Goal: Task Accomplishment & Management: Manage account settings

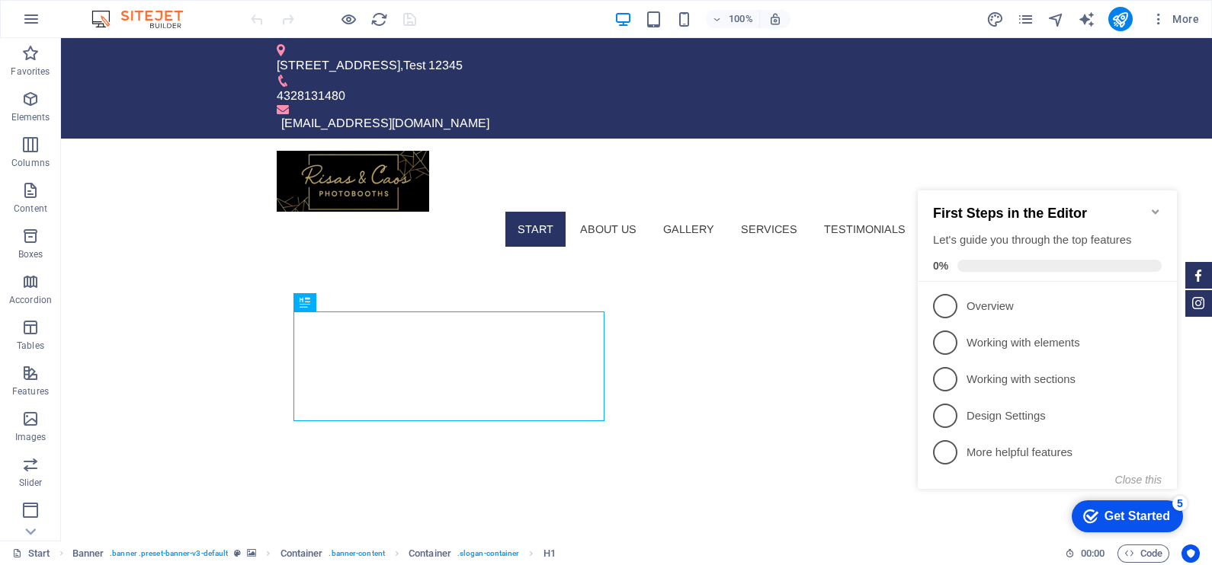
click at [1158, 206] on icon "Minimize checklist" at bounding box center [1155, 212] width 12 height 12
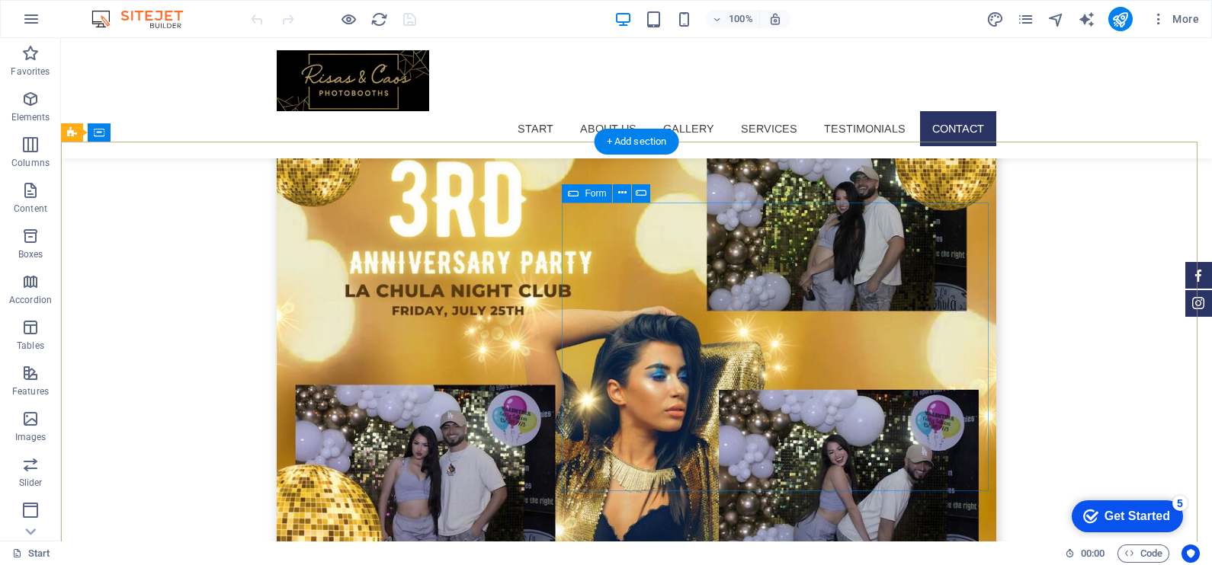
scroll to position [4065, 0]
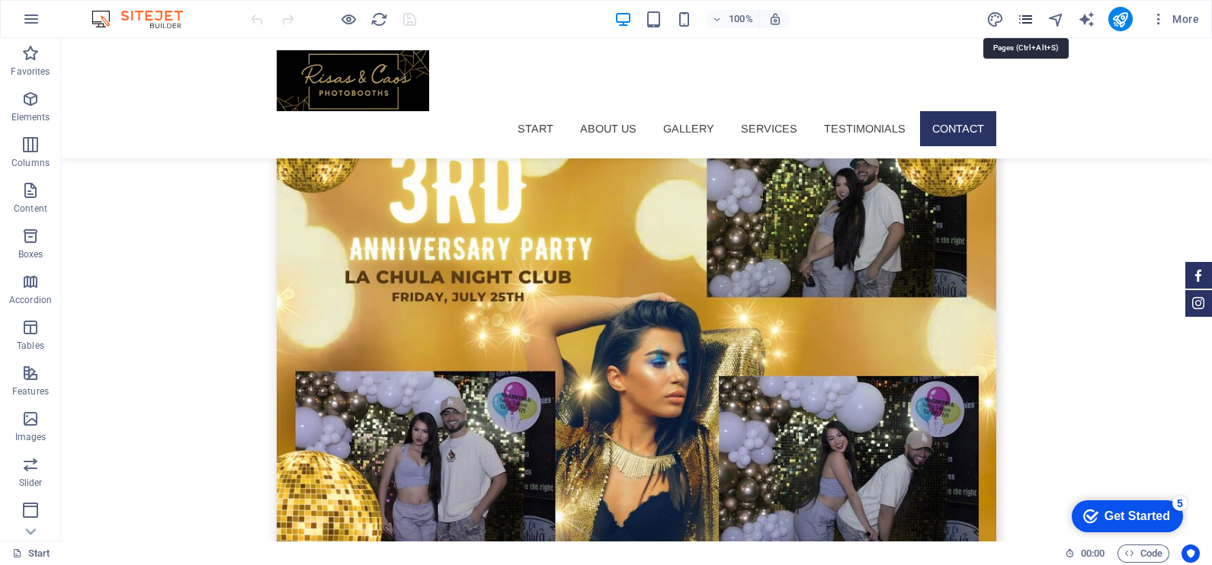
click at [1029, 16] on icon "pages" at bounding box center [1026, 20] width 18 height 18
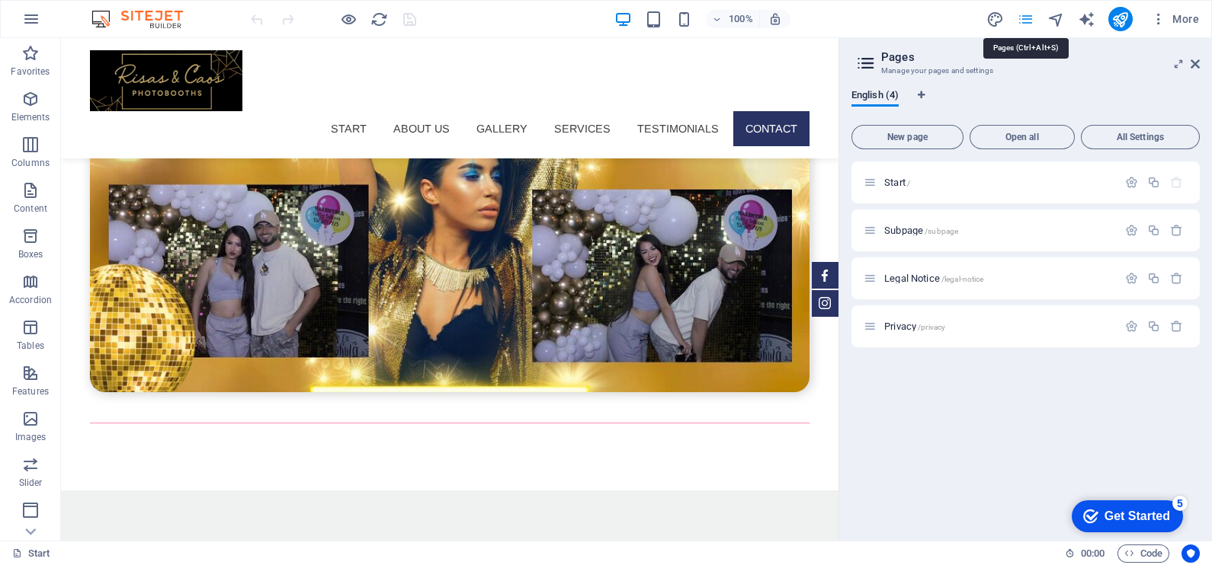
scroll to position [3878, 0]
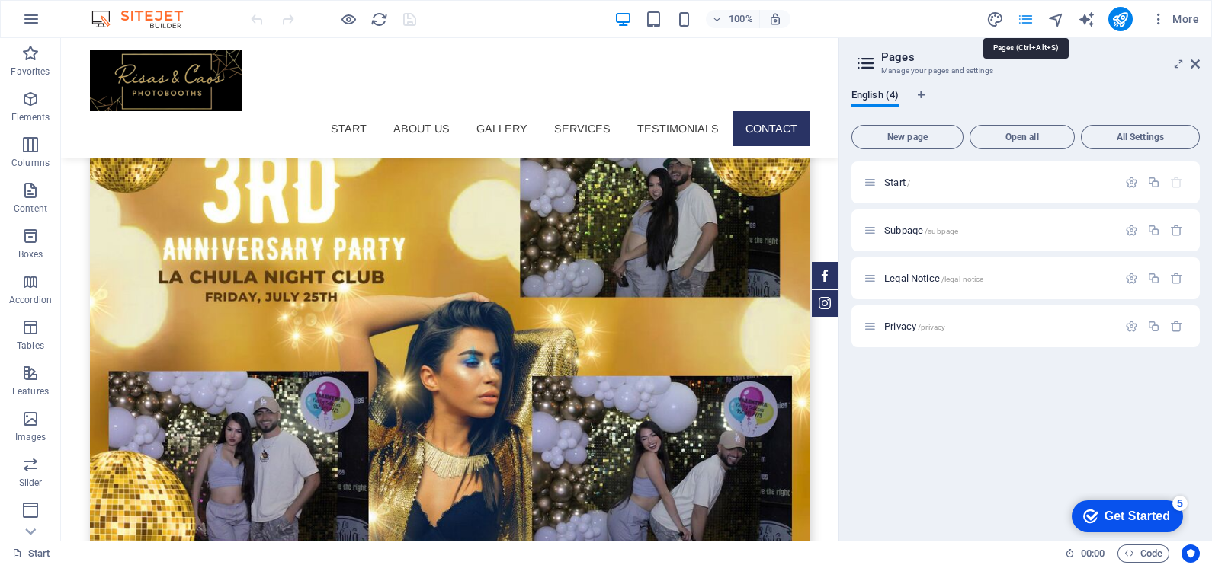
click at [1029, 16] on icon "pages" at bounding box center [1026, 20] width 18 height 18
click at [1161, 15] on icon "button" at bounding box center [1158, 18] width 15 height 15
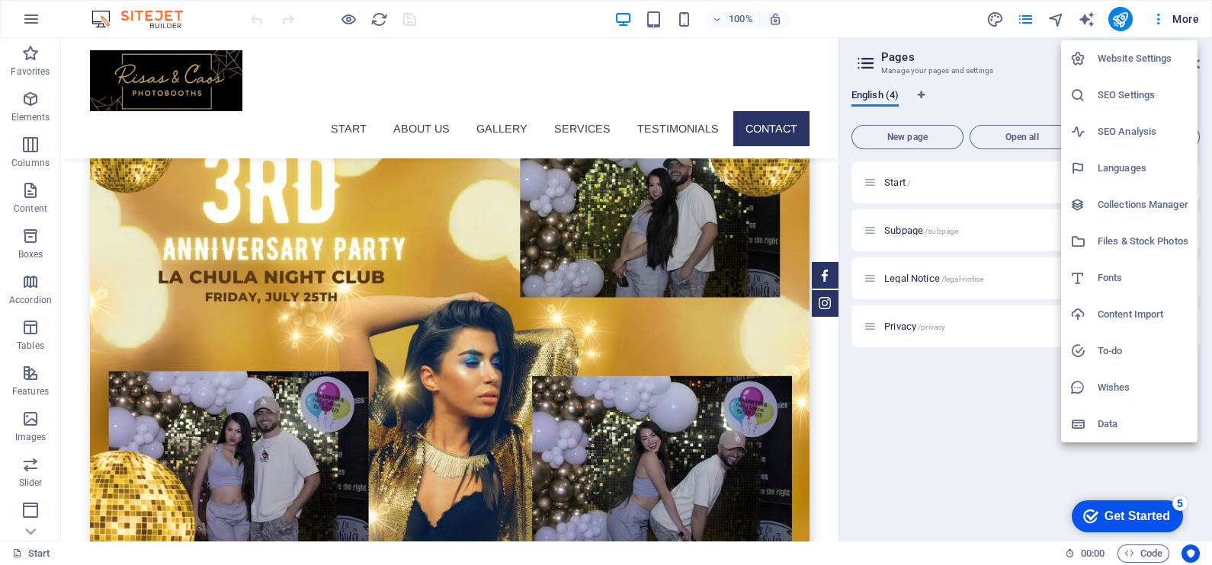
click at [1132, 63] on h6 "Website Settings" at bounding box center [1142, 59] width 91 height 18
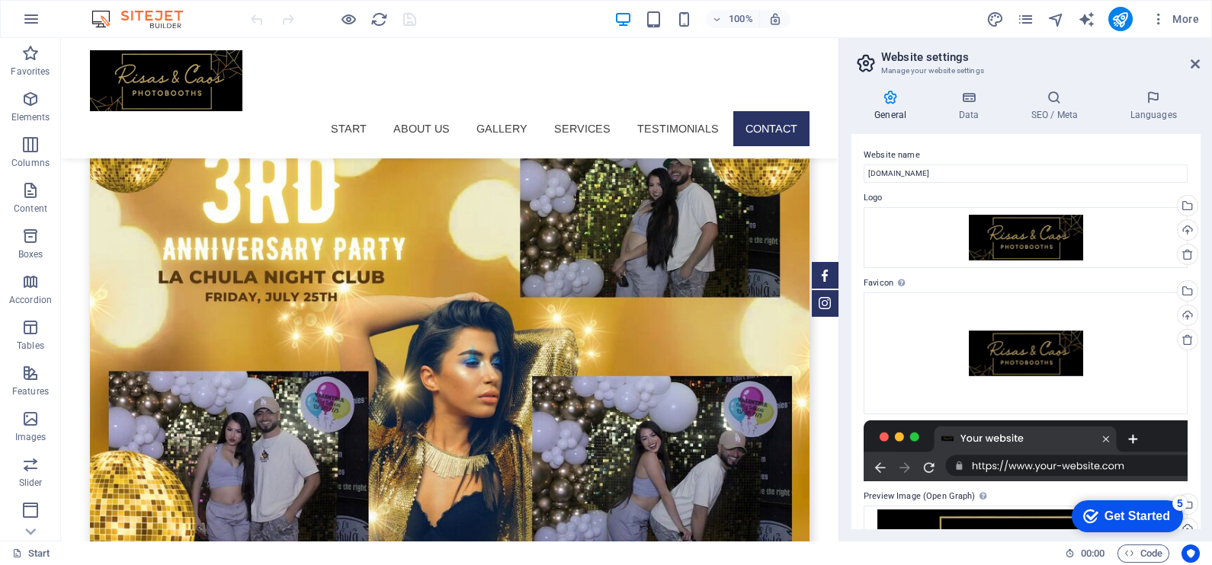
scroll to position [114, 0]
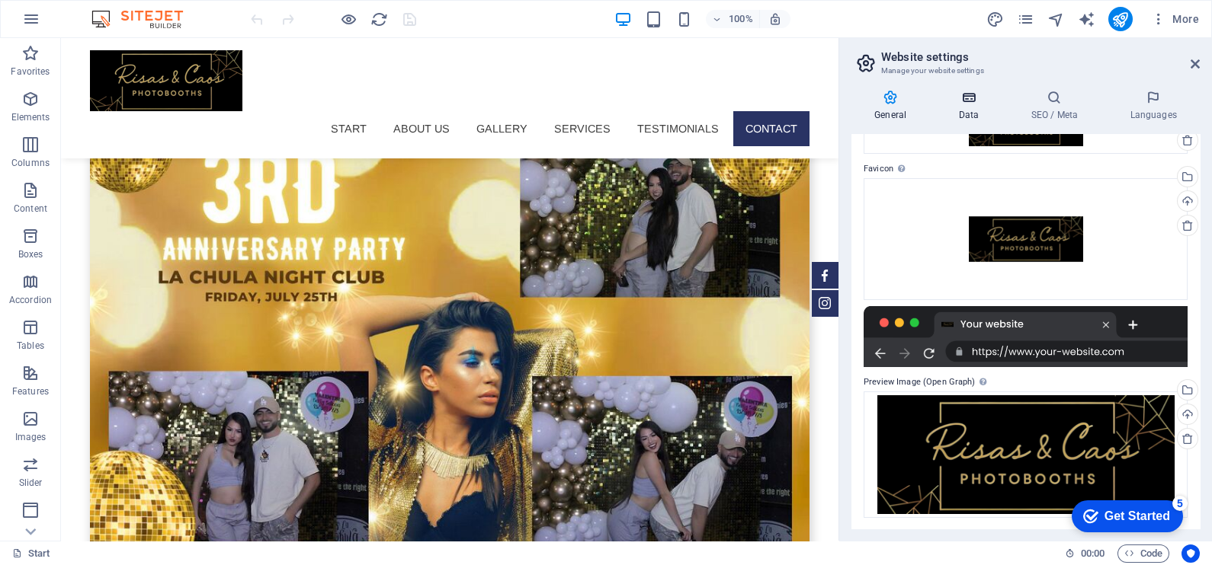
click at [975, 114] on h4 "Data" at bounding box center [971, 106] width 72 height 32
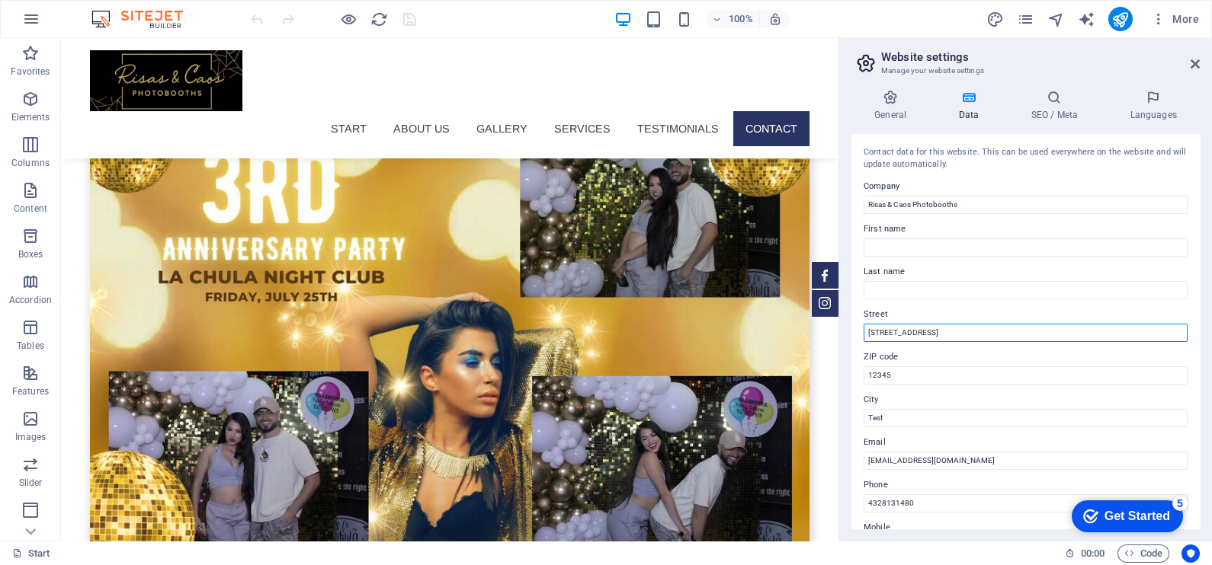
click at [943, 335] on input "[STREET_ADDRESS]" at bounding box center [1025, 333] width 324 height 18
click at [950, 312] on label "Street" at bounding box center [1025, 315] width 324 height 18
click at [950, 324] on input "Street" at bounding box center [1025, 333] width 324 height 18
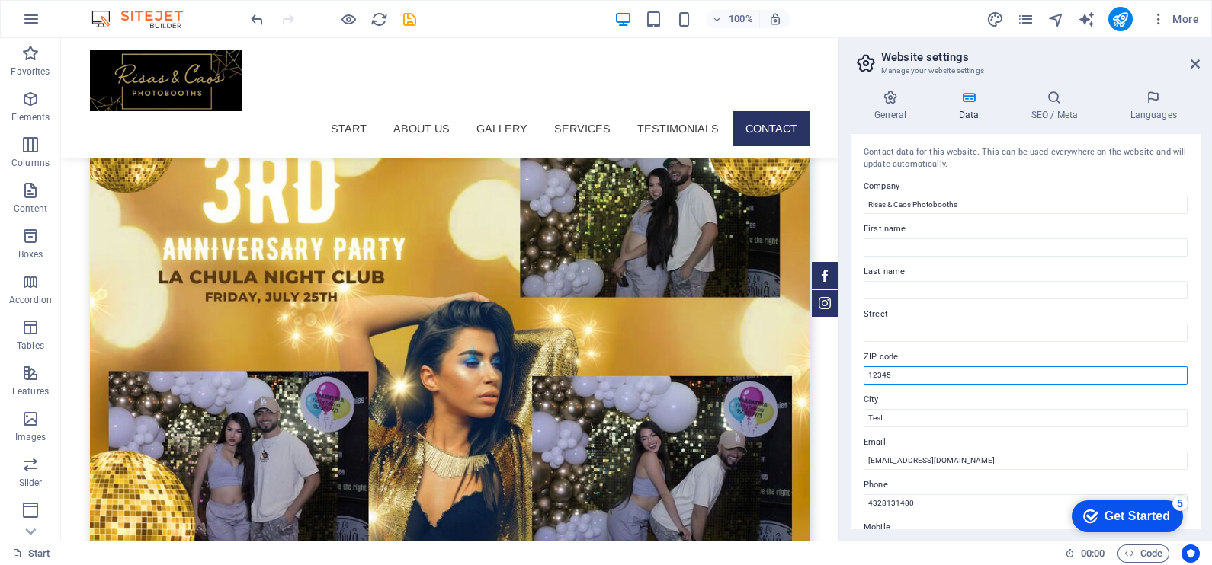
click at [917, 373] on input "12345" at bounding box center [1025, 376] width 324 height 18
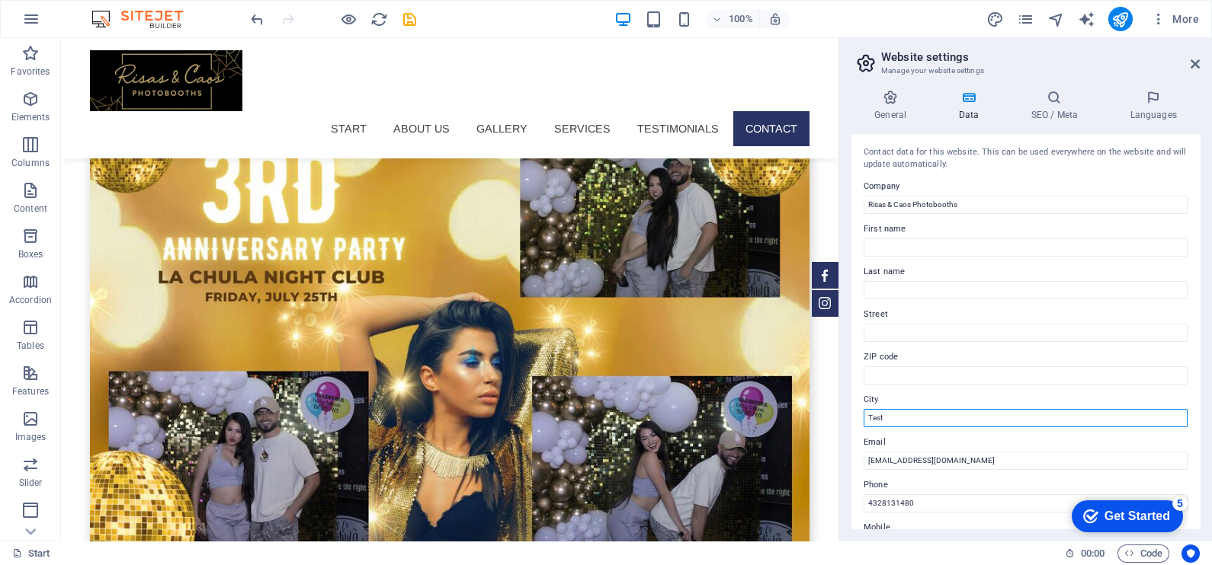
click at [900, 421] on input "Test" at bounding box center [1025, 418] width 324 height 18
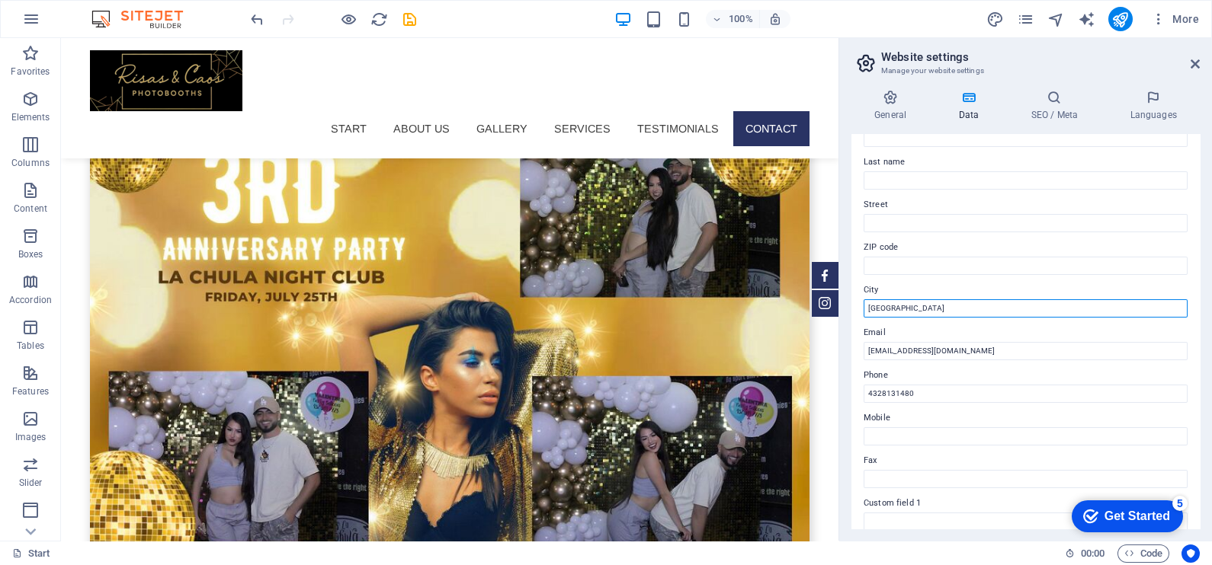
scroll to position [112, 0]
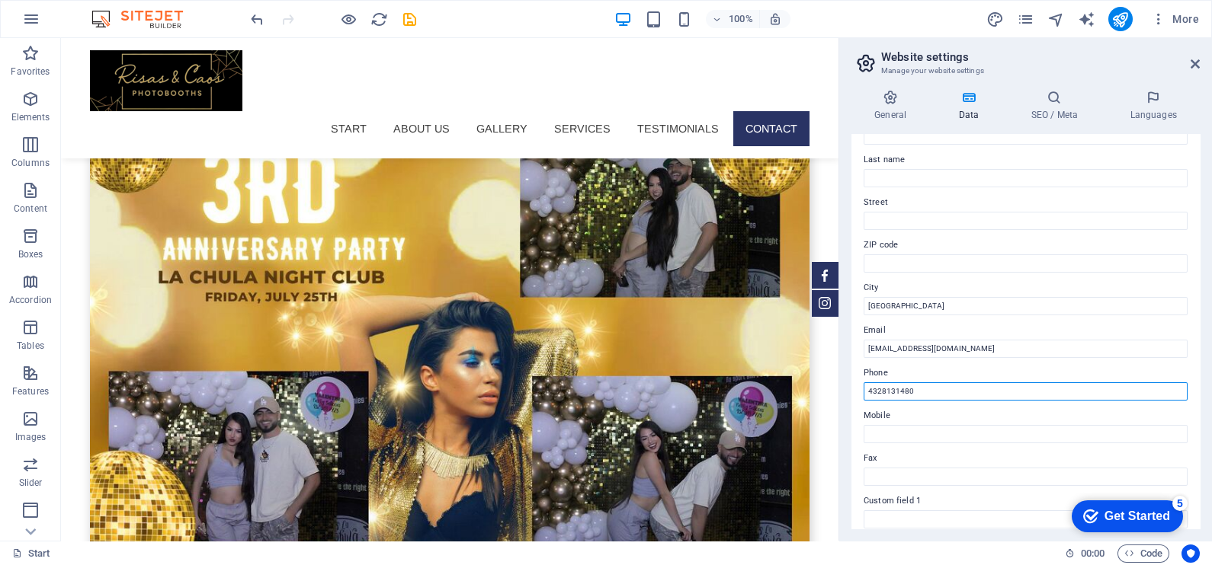
click at [890, 391] on input "4328131480" at bounding box center [1025, 392] width 324 height 18
click at [919, 391] on input "4328131480" at bounding box center [1025, 392] width 324 height 18
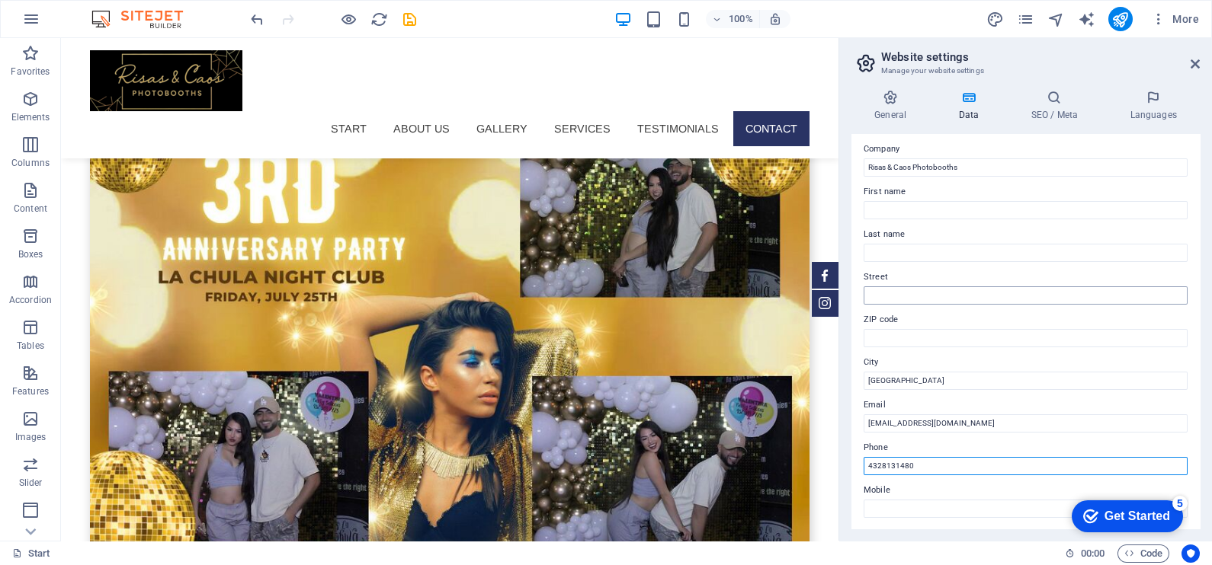
scroll to position [37, 0]
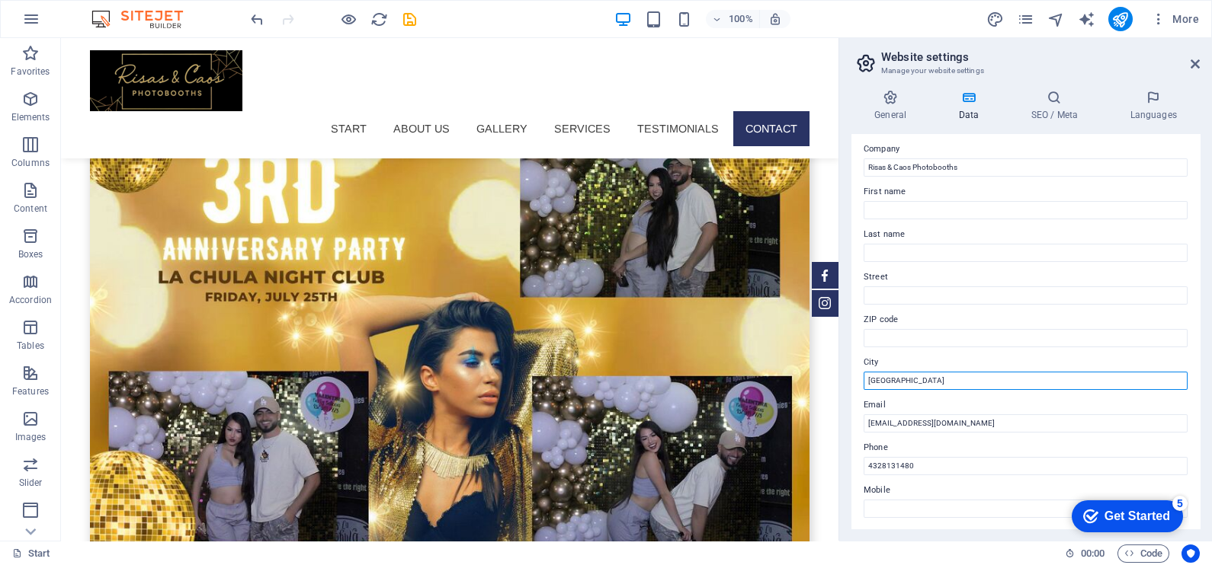
click at [947, 375] on input "Odessa" at bounding box center [1025, 381] width 324 height 18
type input "[GEOGRAPHIC_DATA], [GEOGRAPHIC_DATA]"
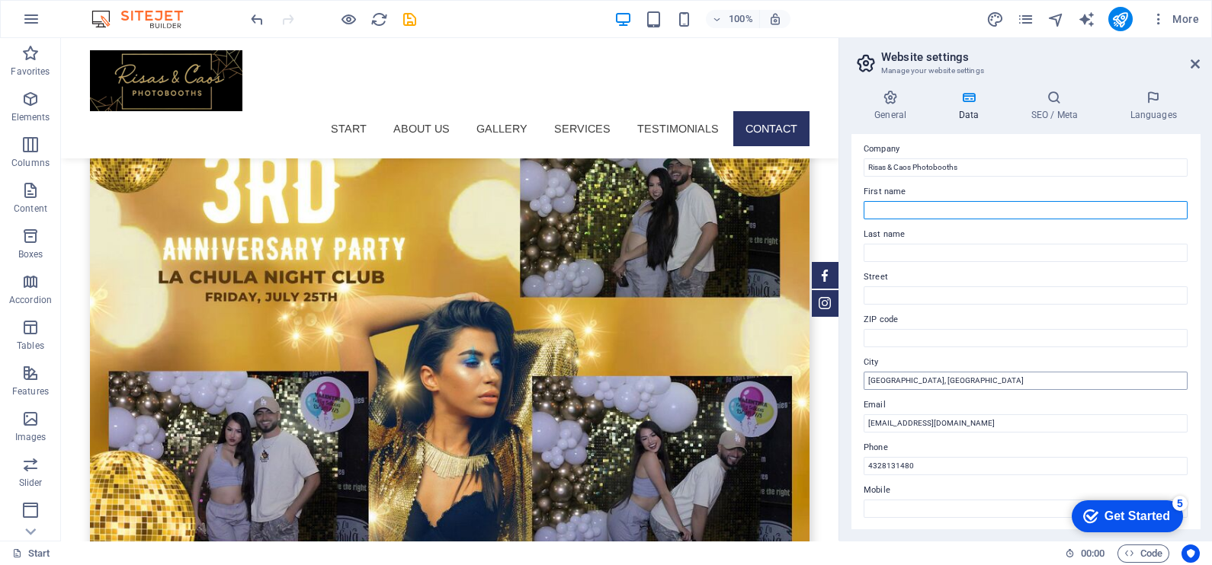
type input "Esmeralda"
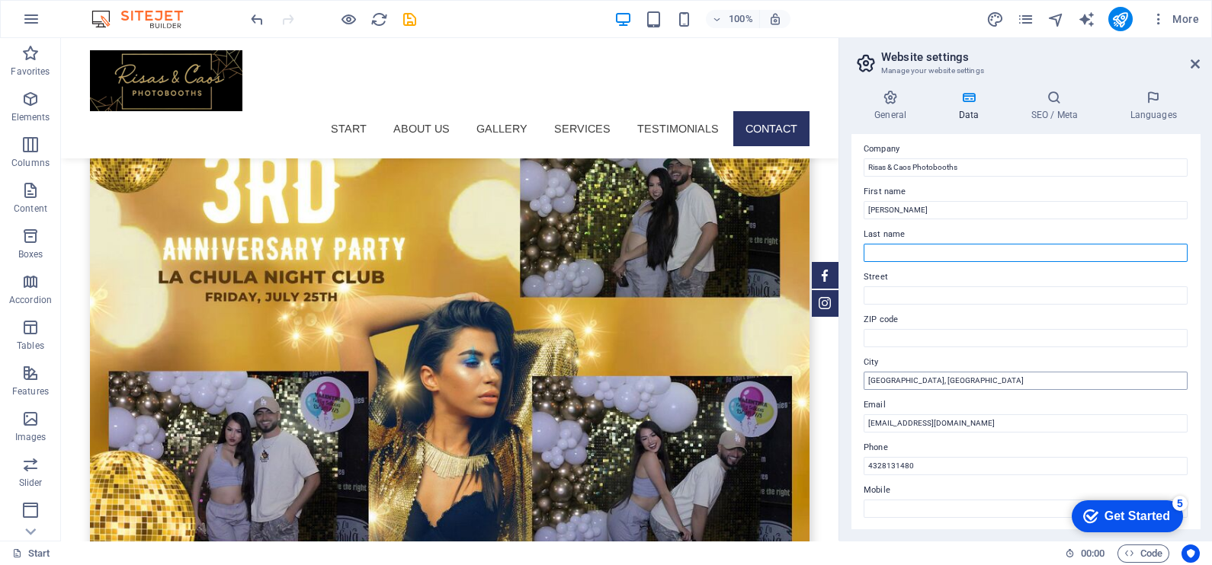
type input "Soto"
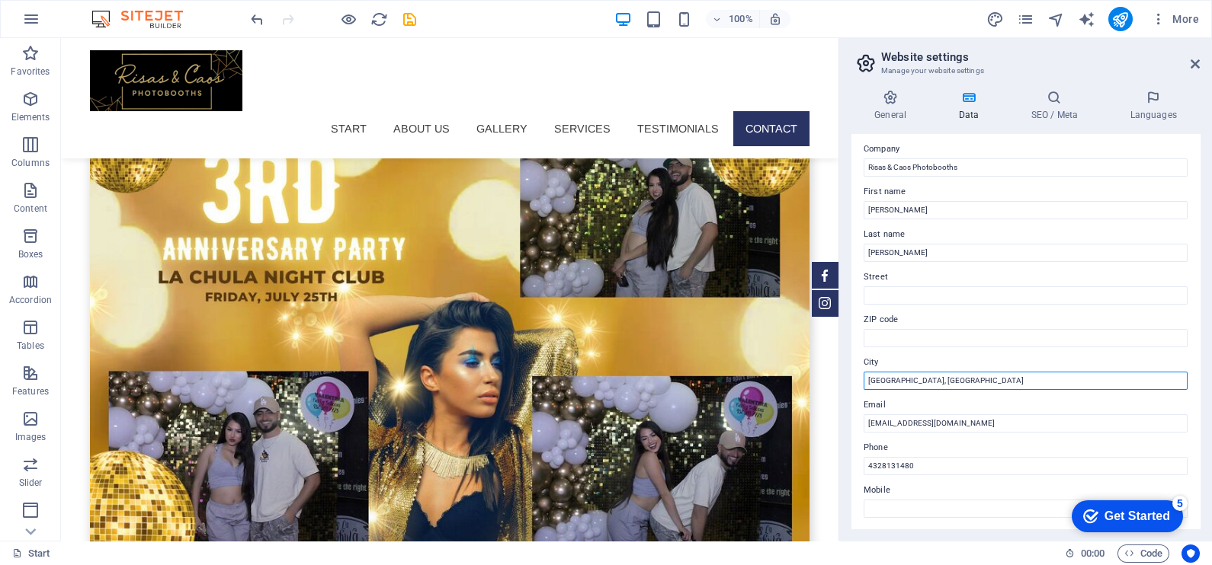
type input "[GEOGRAPHIC_DATA], [GEOGRAPHIC_DATA]"
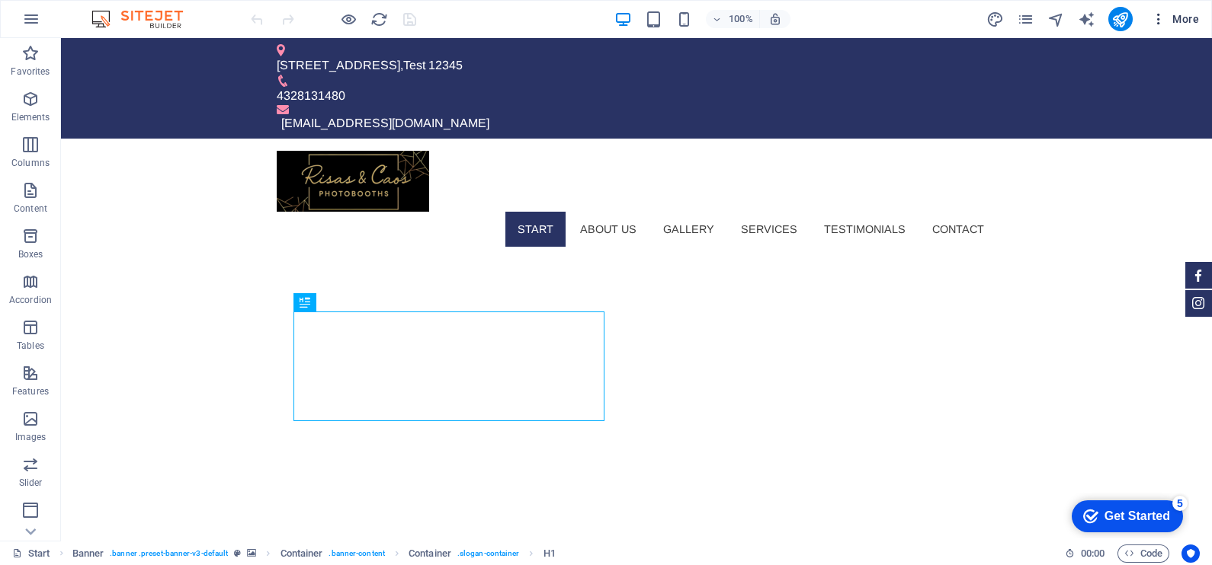
click at [1154, 13] on icon "button" at bounding box center [1158, 18] width 15 height 15
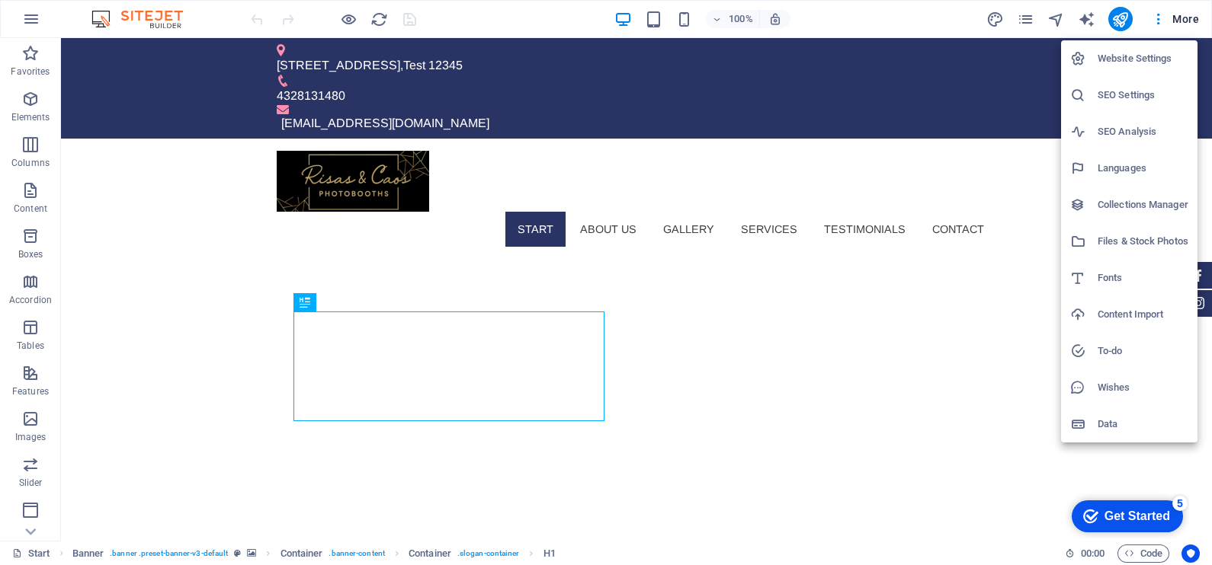
click at [1139, 66] on h6 "Website Settings" at bounding box center [1142, 59] width 91 height 18
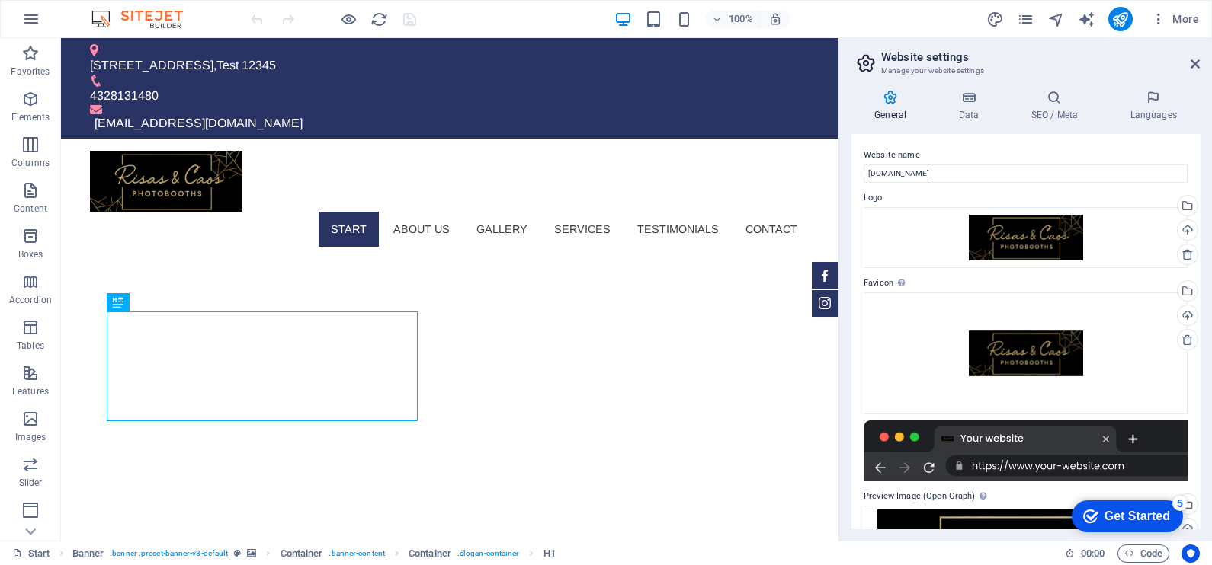
click at [1149, 53] on h2 "Website settings" at bounding box center [1040, 57] width 319 height 14
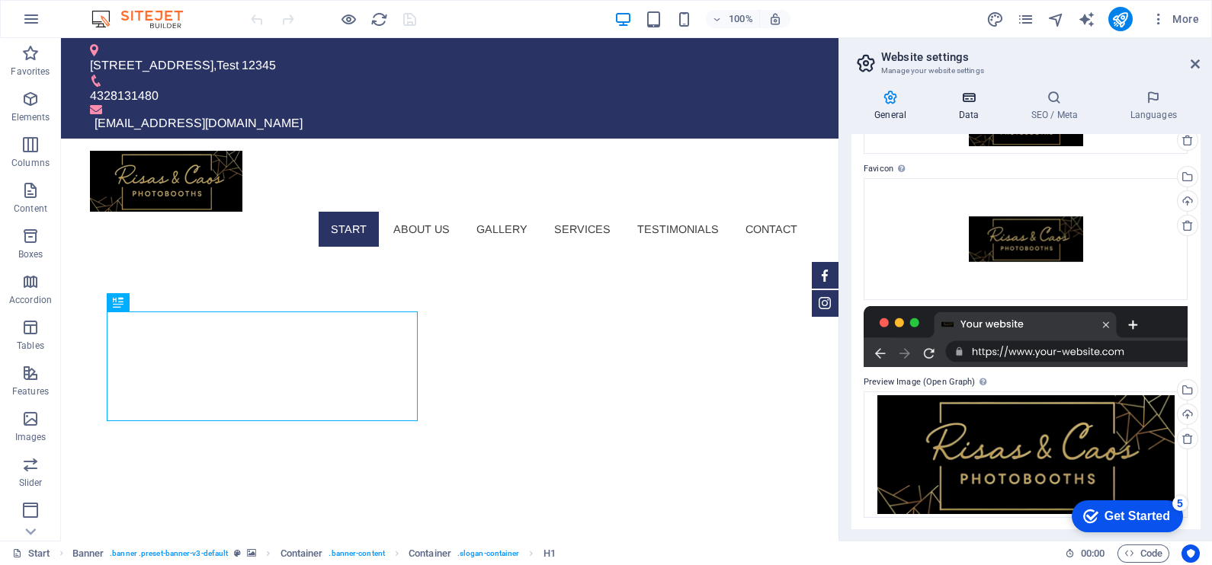
click at [969, 99] on icon at bounding box center [968, 97] width 66 height 15
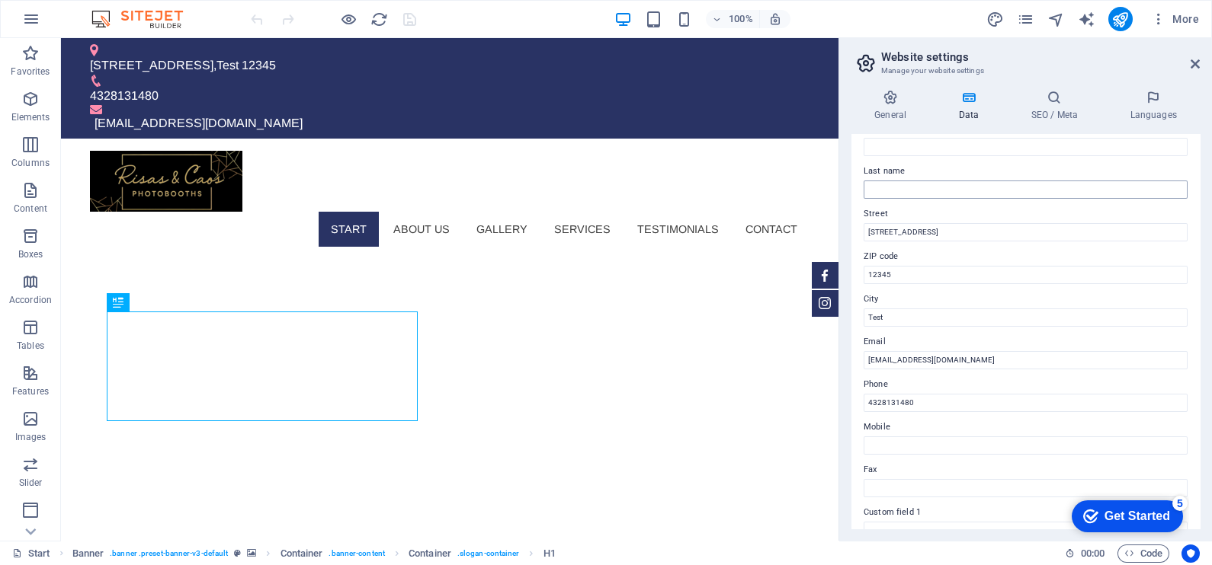
scroll to position [101, 0]
click at [902, 234] on input "[STREET_ADDRESS]" at bounding box center [1025, 232] width 324 height 18
click at [895, 262] on label "ZIP code" at bounding box center [1025, 257] width 324 height 18
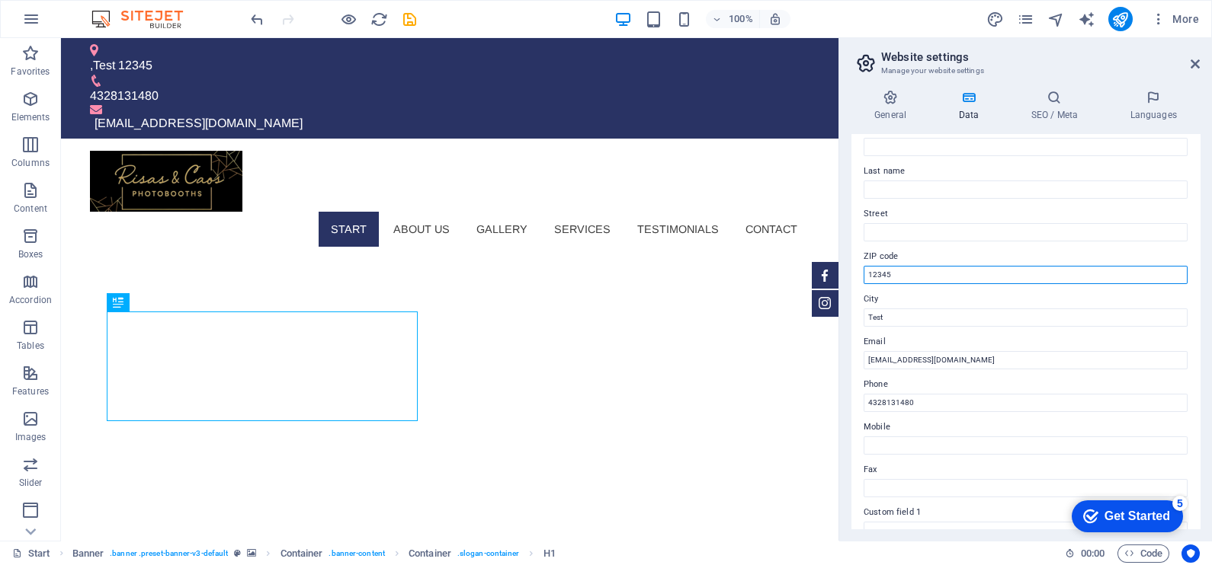
click at [895, 266] on input "12345" at bounding box center [1025, 275] width 324 height 18
click at [895, 262] on label "ZIP code" at bounding box center [1025, 257] width 324 height 18
click at [895, 266] on input "12345" at bounding box center [1025, 275] width 324 height 18
click at [890, 273] on input "12345" at bounding box center [1025, 275] width 324 height 18
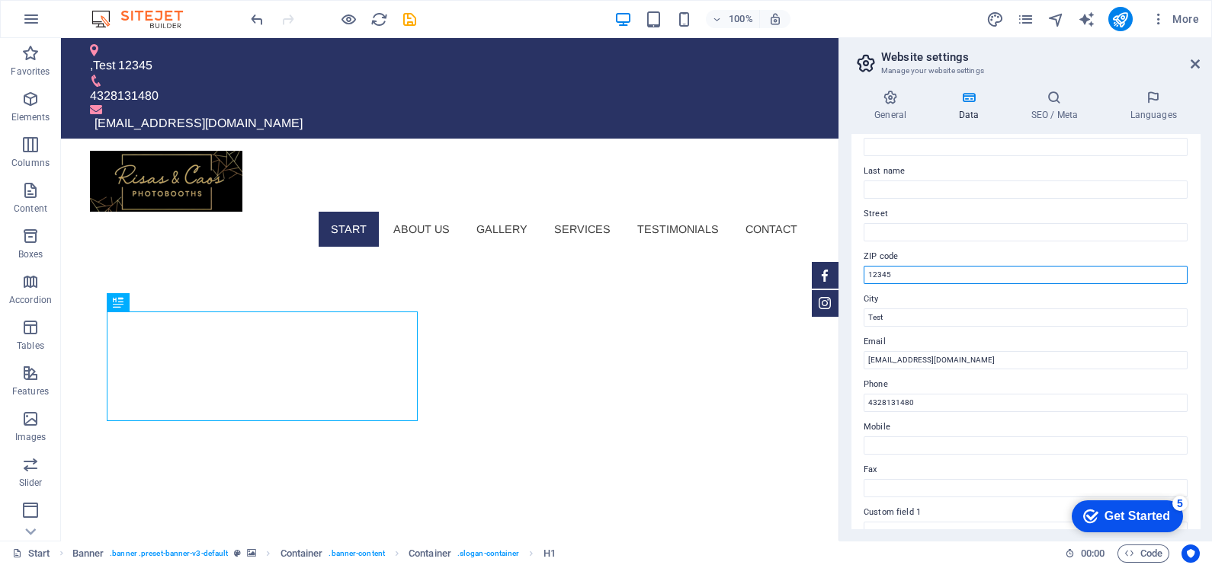
click at [890, 273] on input "12345" at bounding box center [1025, 275] width 324 height 18
click at [890, 273] on input "ZIP code" at bounding box center [1025, 275] width 324 height 18
click at [882, 319] on input "Test" at bounding box center [1025, 318] width 324 height 18
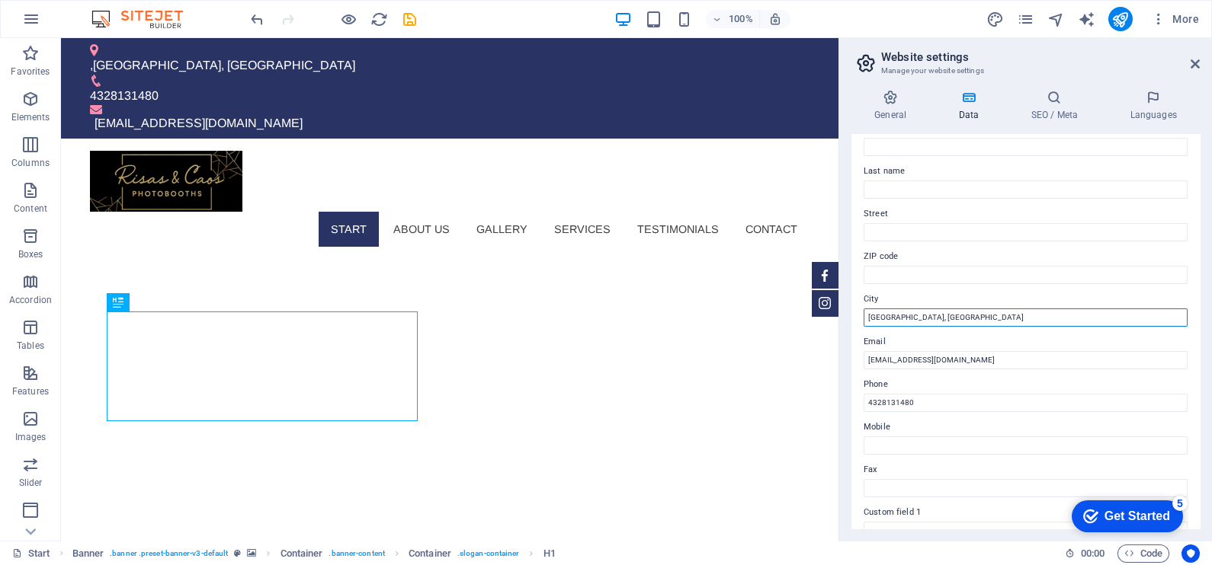
type input "[GEOGRAPHIC_DATA], [GEOGRAPHIC_DATA]"
click at [940, 293] on label "City" at bounding box center [1025, 299] width 324 height 18
click at [940, 309] on input "[GEOGRAPHIC_DATA], [GEOGRAPHIC_DATA]" at bounding box center [1025, 318] width 324 height 18
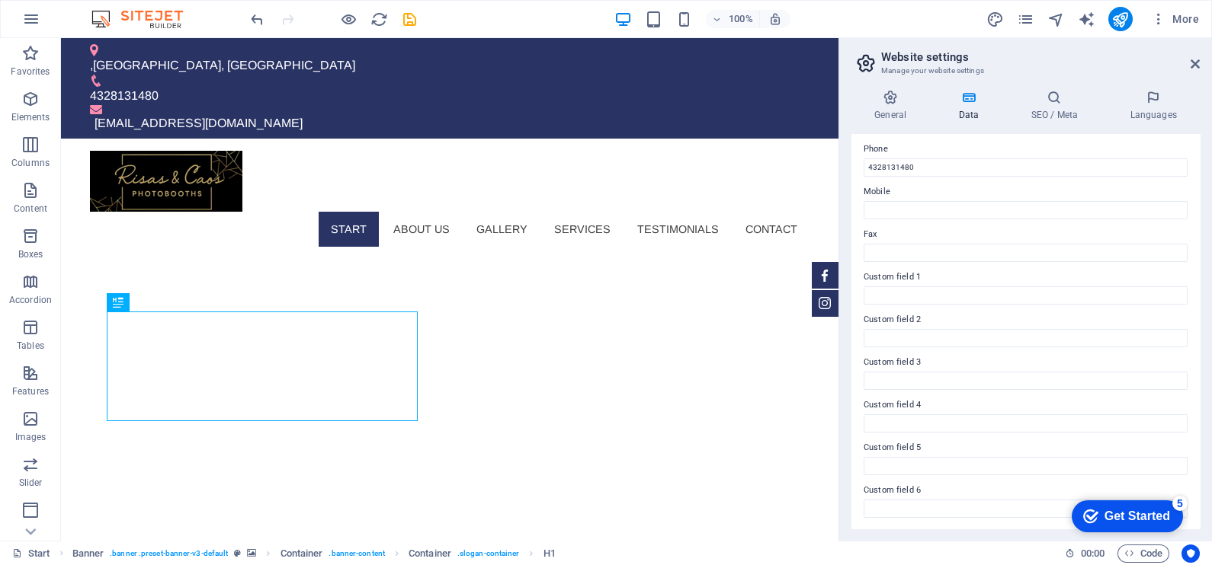
scroll to position [0, 0]
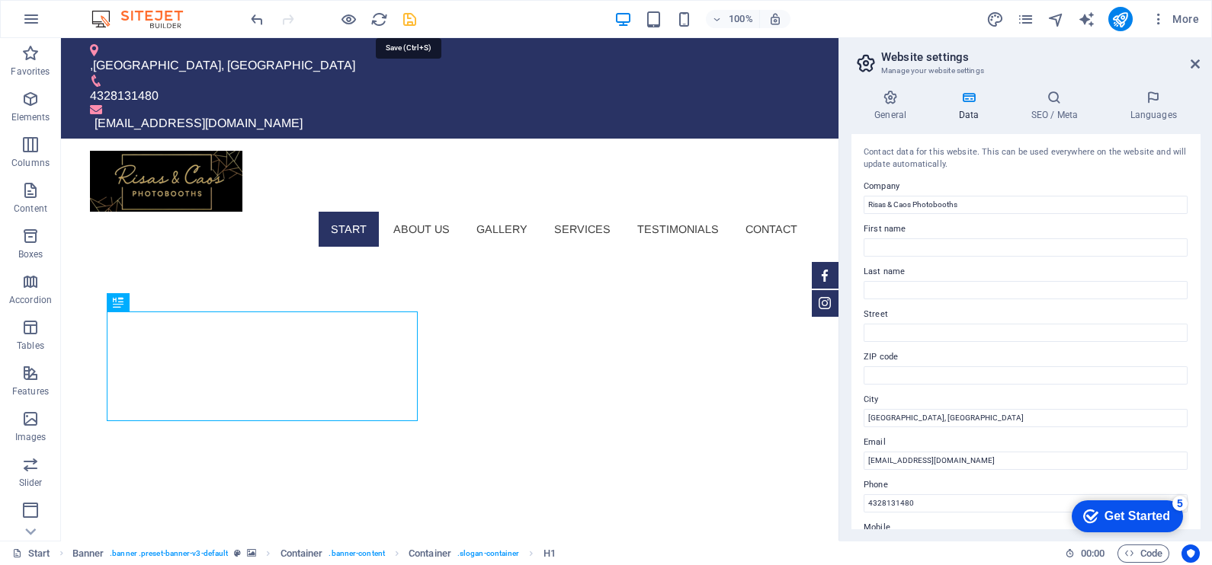
click at [408, 21] on icon "save" at bounding box center [410, 20] width 18 height 18
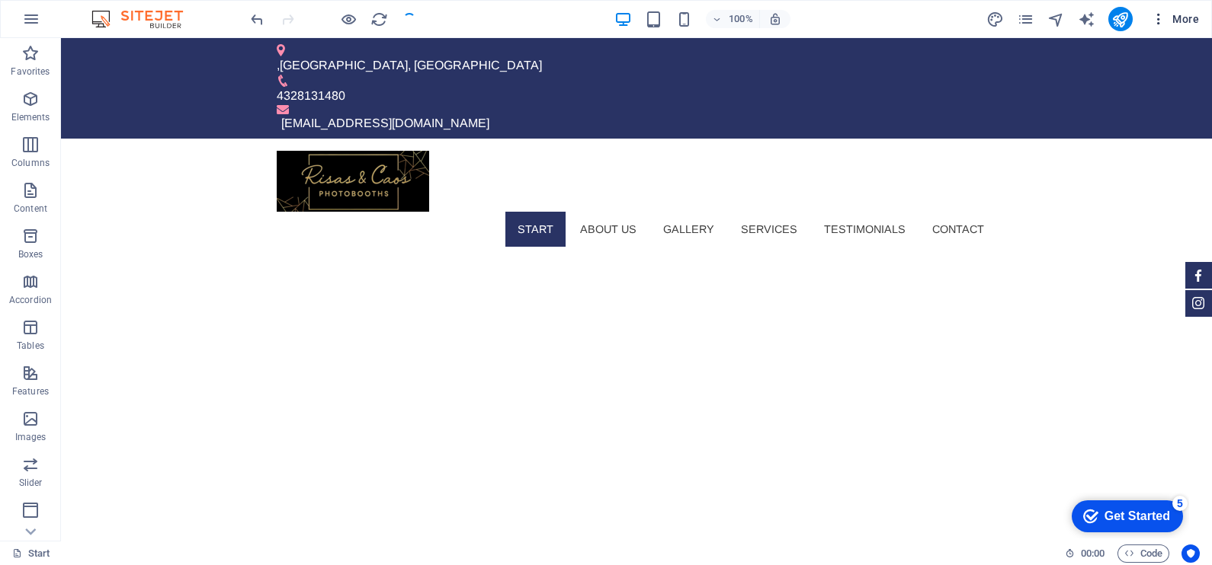
click at [1167, 19] on span "More" at bounding box center [1175, 18] width 48 height 15
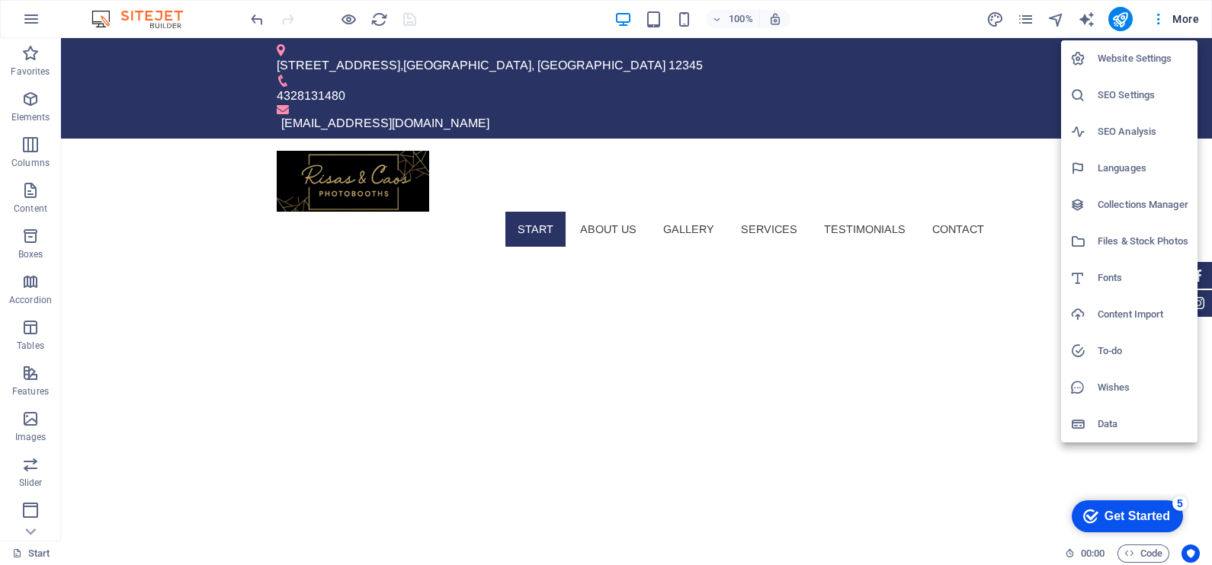
click at [1137, 63] on h6 "Website Settings" at bounding box center [1142, 59] width 91 height 18
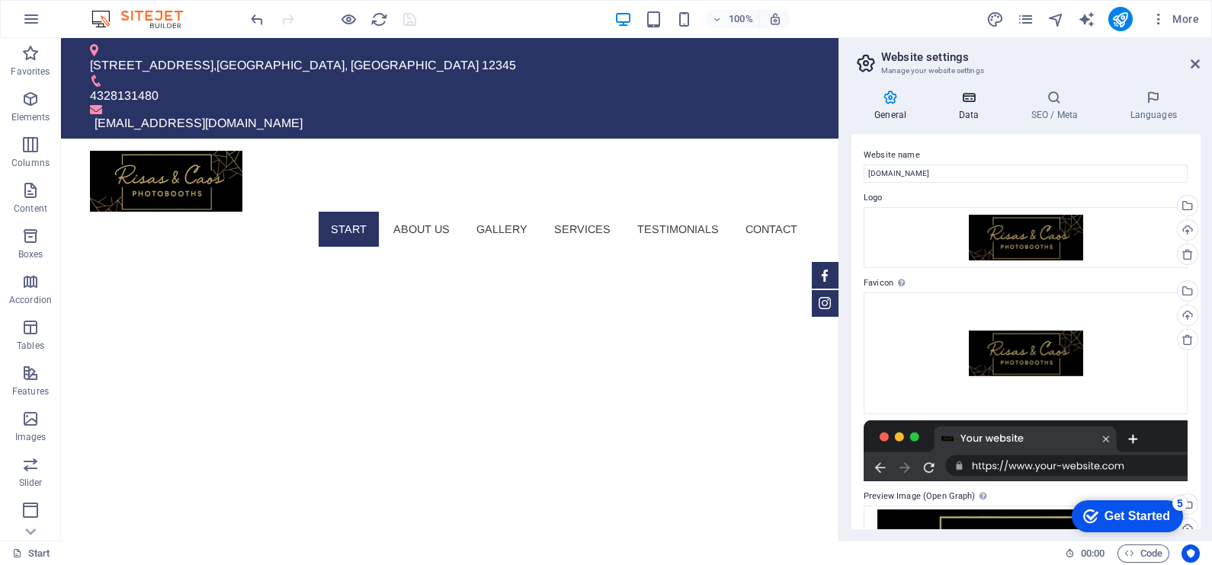
click at [973, 112] on h4 "Data" at bounding box center [971, 106] width 72 height 32
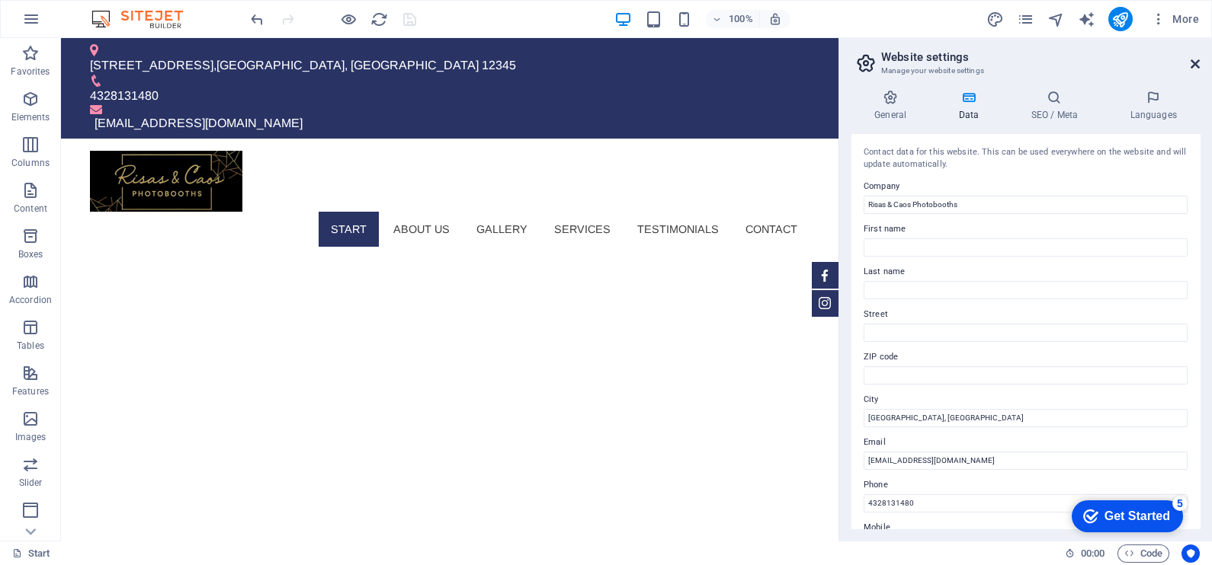
click at [1196, 66] on icon at bounding box center [1194, 64] width 9 height 12
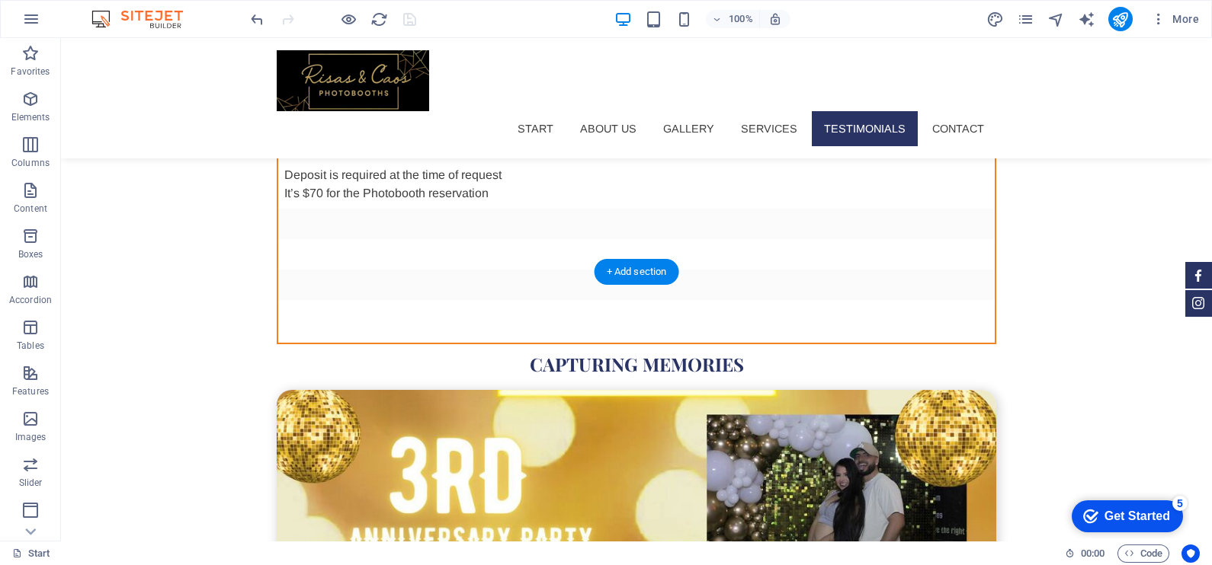
scroll to position [3753, 0]
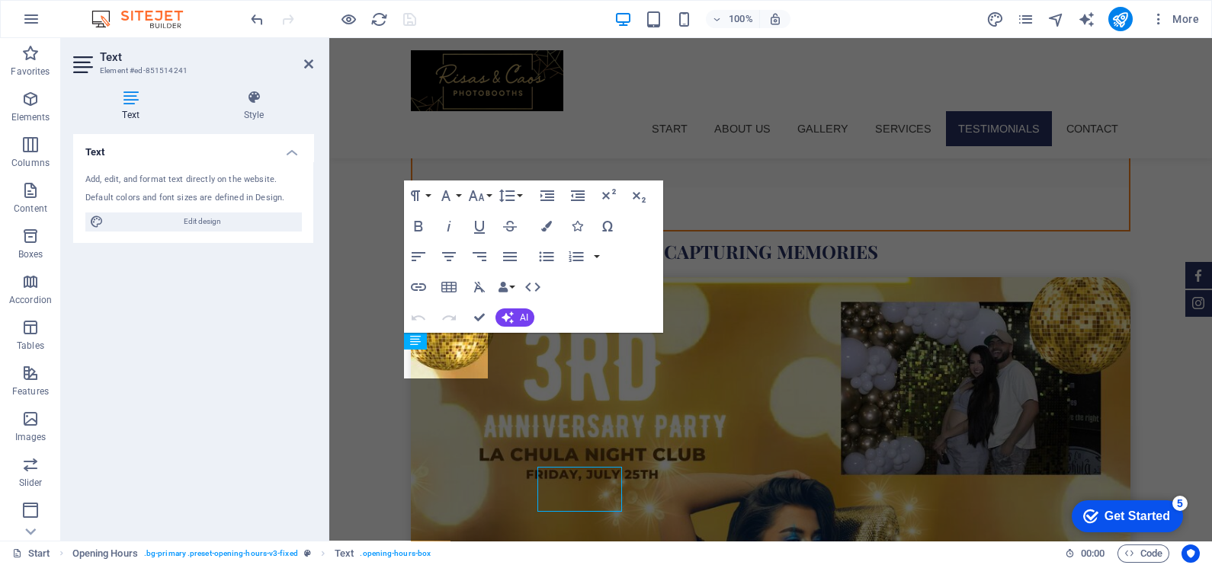
scroll to position [3620, 0]
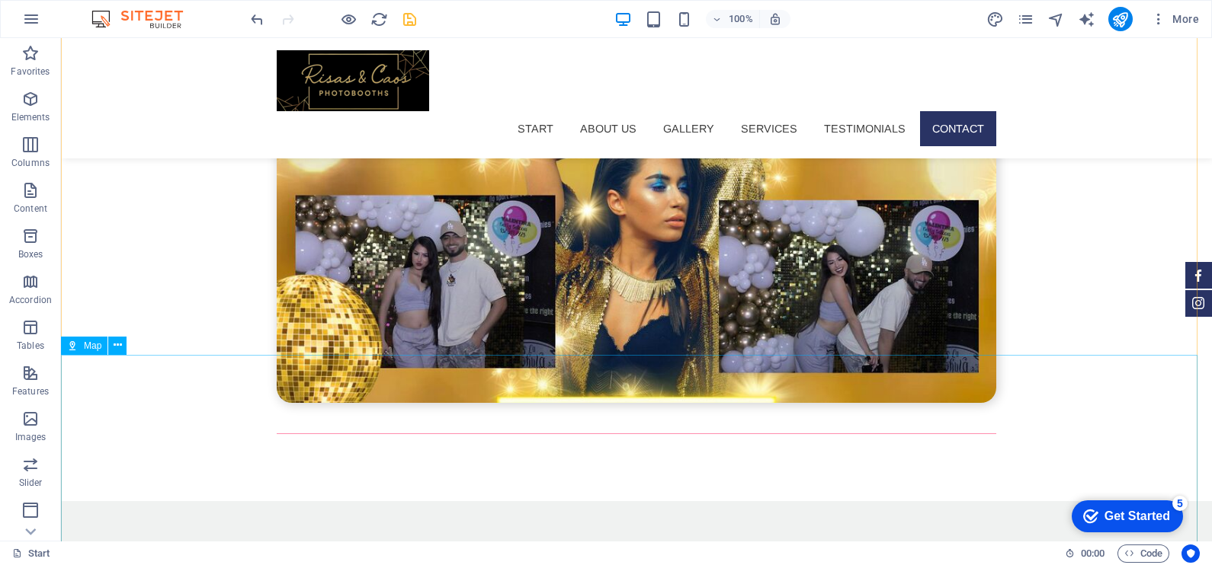
scroll to position [4248, 0]
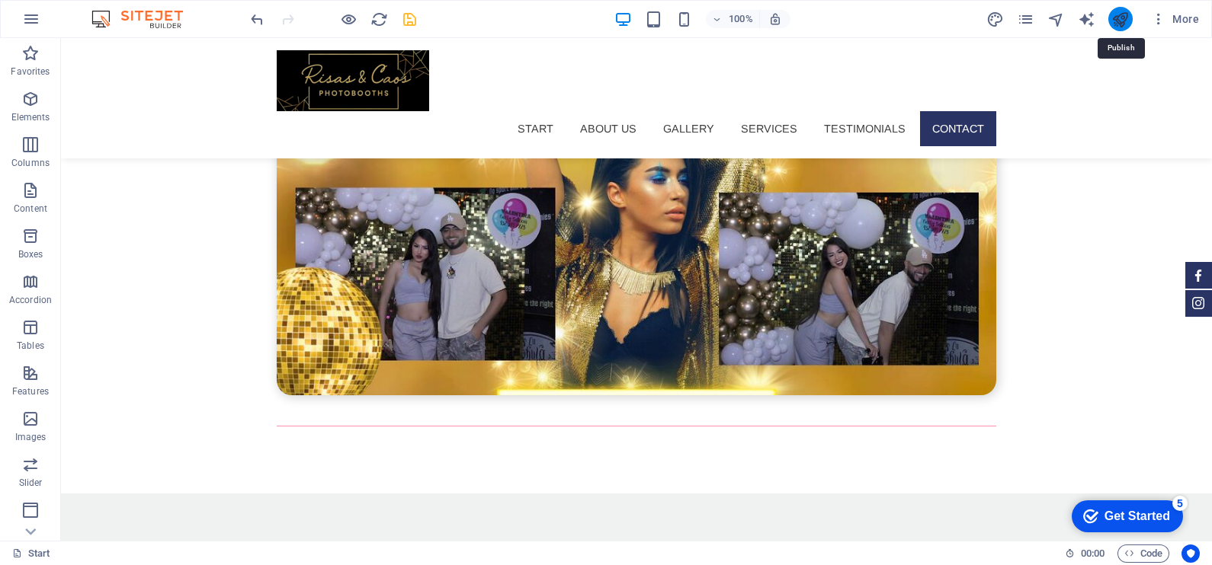
click at [1125, 18] on icon "publish" at bounding box center [1120, 20] width 18 height 18
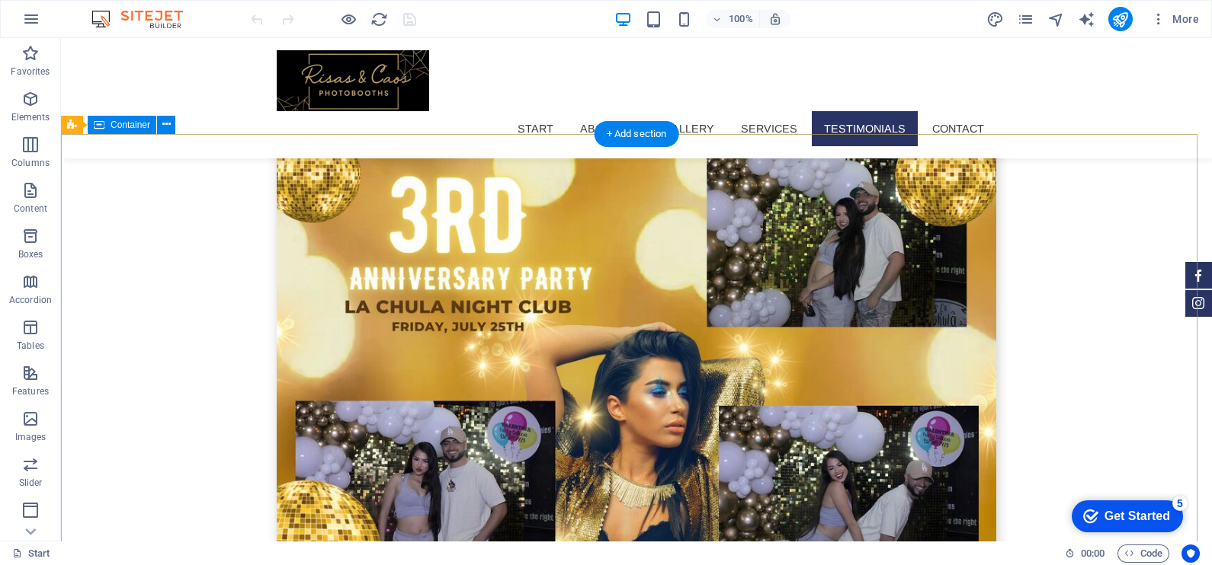
scroll to position [4033, 0]
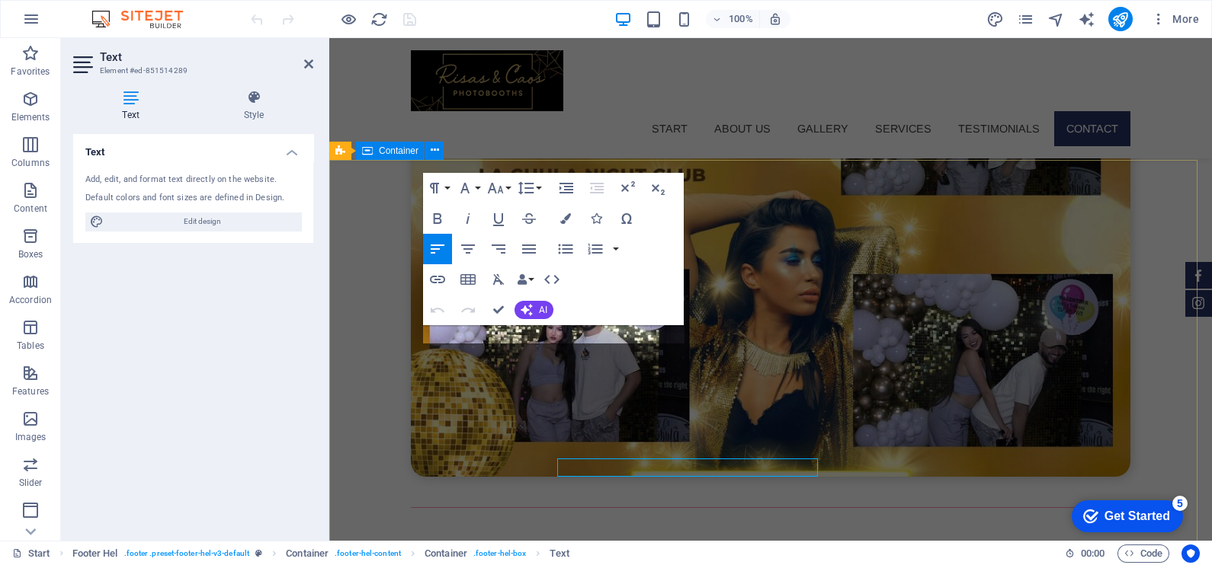
scroll to position [3899, 0]
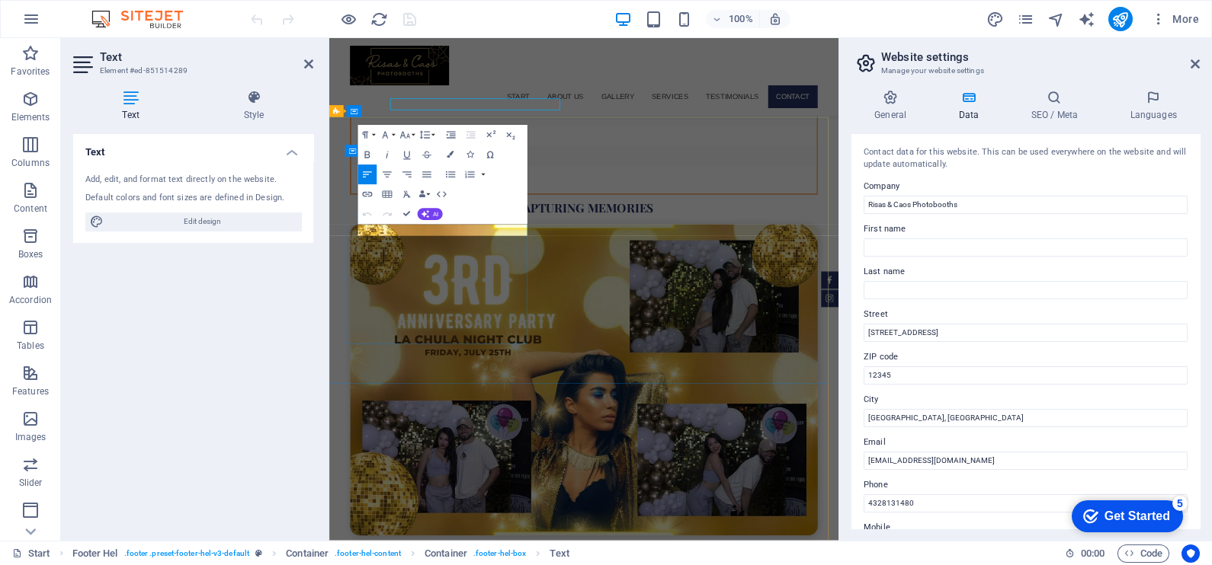
scroll to position [4092, 0]
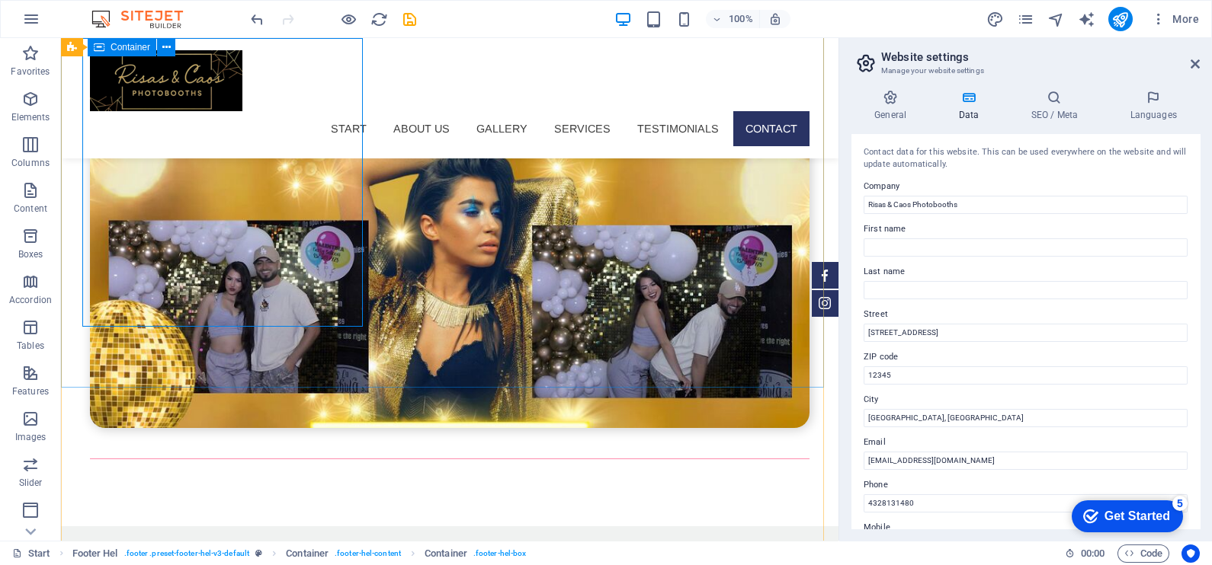
scroll to position [4149, 0]
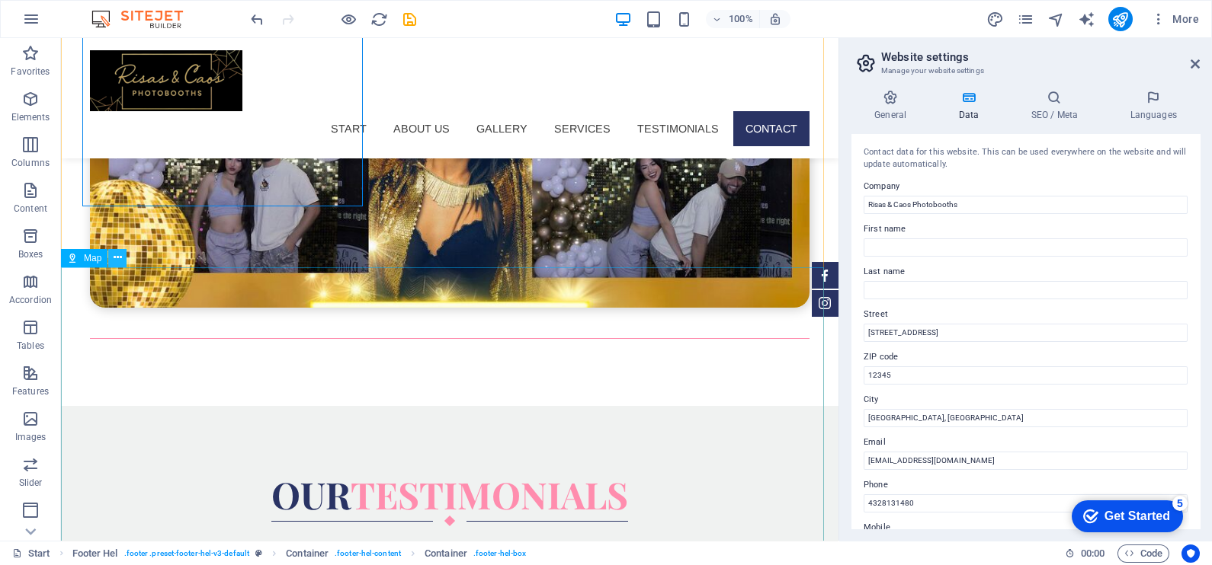
click at [115, 259] on icon at bounding box center [118, 258] width 8 height 16
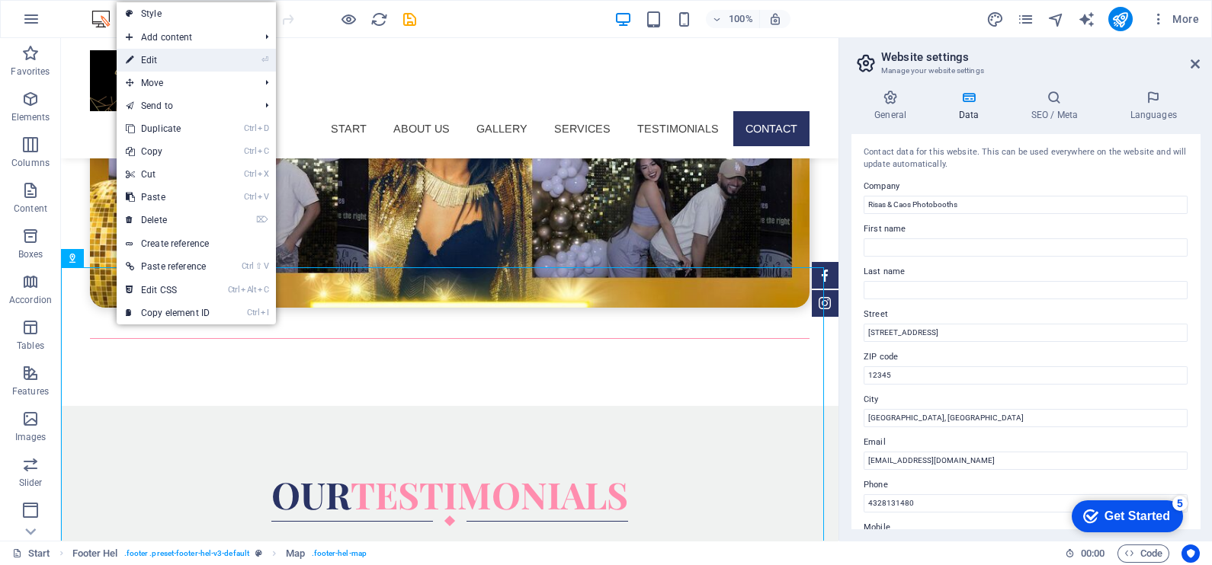
click at [169, 55] on link "⏎ Edit" at bounding box center [168, 60] width 102 height 23
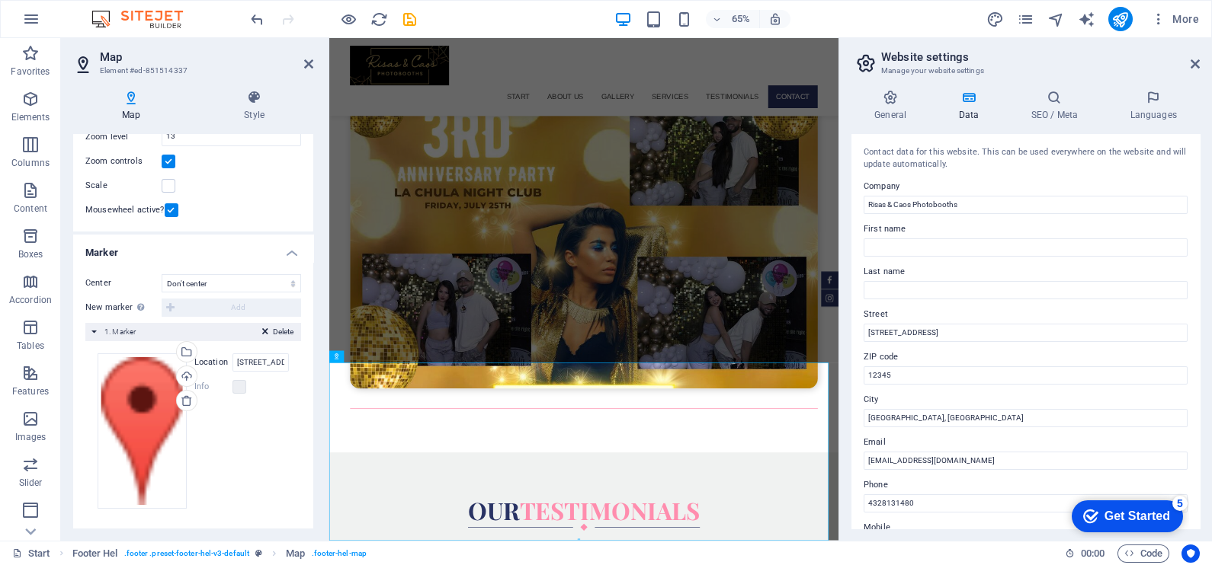
scroll to position [191, 0]
click at [212, 358] on label "Location" at bounding box center [213, 362] width 38 height 18
click at [232, 358] on input "[STREET_ADDRESS][US_STATE]" at bounding box center [260, 362] width 56 height 18
click at [267, 361] on input "[STREET_ADDRESS][US_STATE]" at bounding box center [260, 362] width 56 height 18
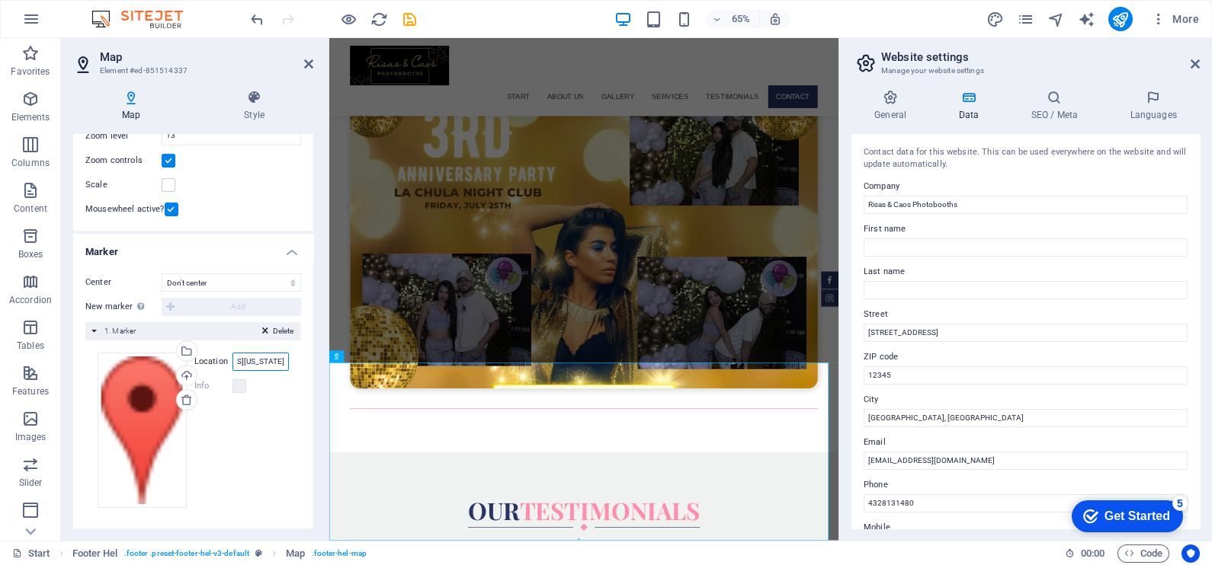
click at [267, 361] on input "[STREET_ADDRESS][US_STATE]" at bounding box center [260, 362] width 56 height 18
click at [301, 358] on div "Center Don't center Center markers Center and zoom markers New marker To enable…" at bounding box center [193, 396] width 240 height 271
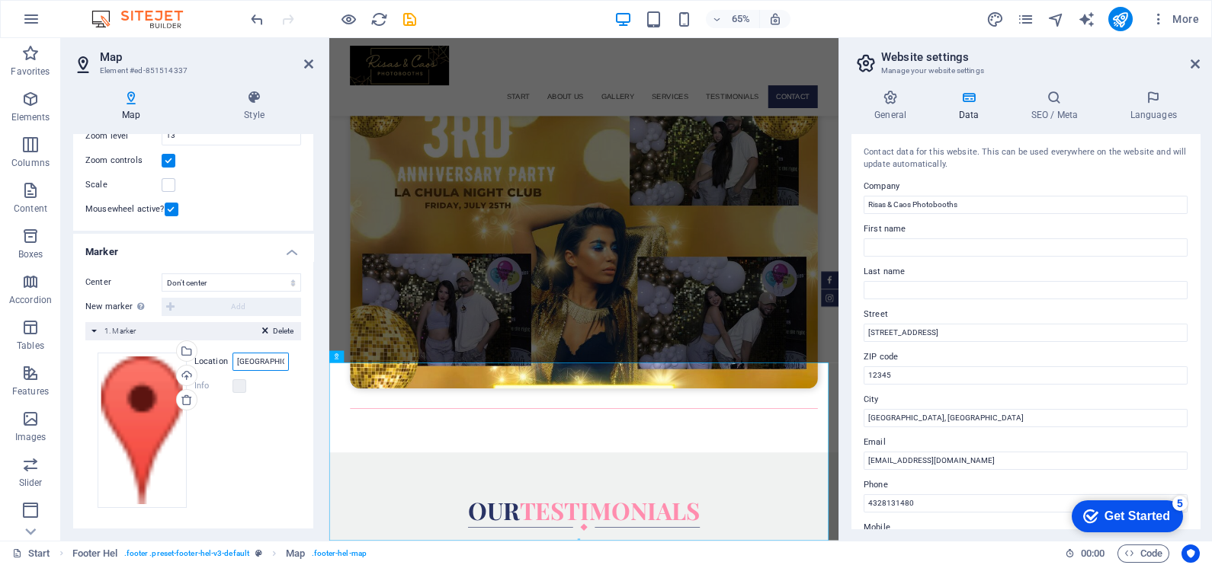
click at [278, 366] on input "[GEOGRAPHIC_DATA],[GEOGRAPHIC_DATA]" at bounding box center [260, 362] width 56 height 18
click at [267, 360] on input "[GEOGRAPHIC_DATA],[GEOGRAPHIC_DATA]" at bounding box center [260, 362] width 56 height 18
type input "[GEOGRAPHIC_DATA], [GEOGRAPHIC_DATA]"
click at [287, 358] on div "Drag files here, click to choose files or select files from Files or our free s…" at bounding box center [193, 431] width 216 height 180
click at [230, 280] on select "Don't center Center markers Center and zoom markers" at bounding box center [231, 283] width 139 height 18
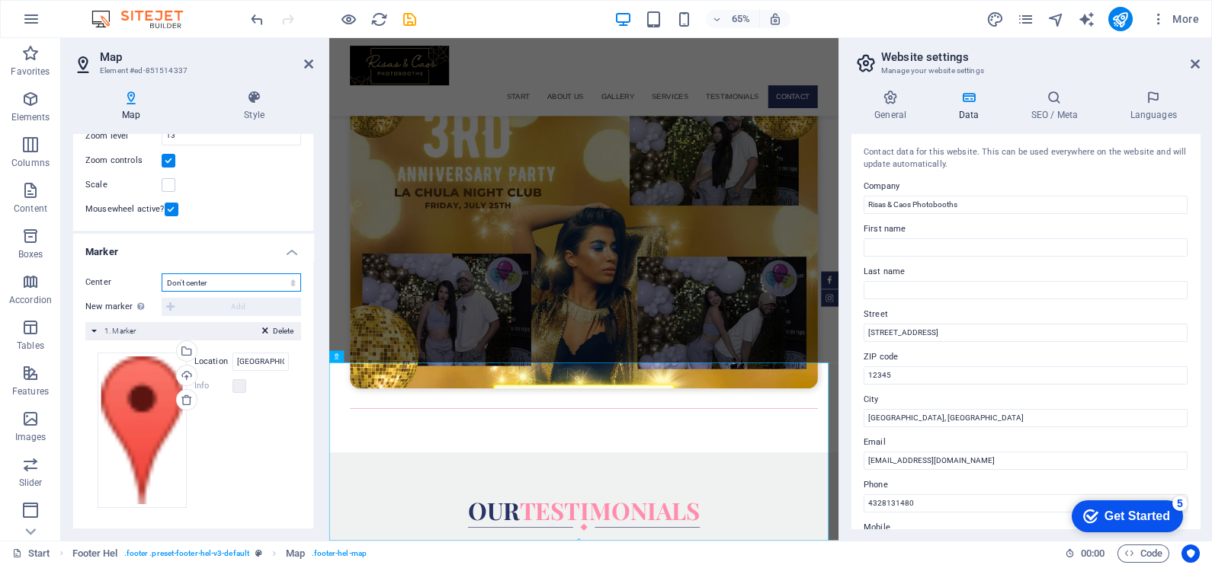
select select "1"
click at [162, 274] on select "Don't center Center markers Center and zoom markers" at bounding box center [231, 283] width 139 height 18
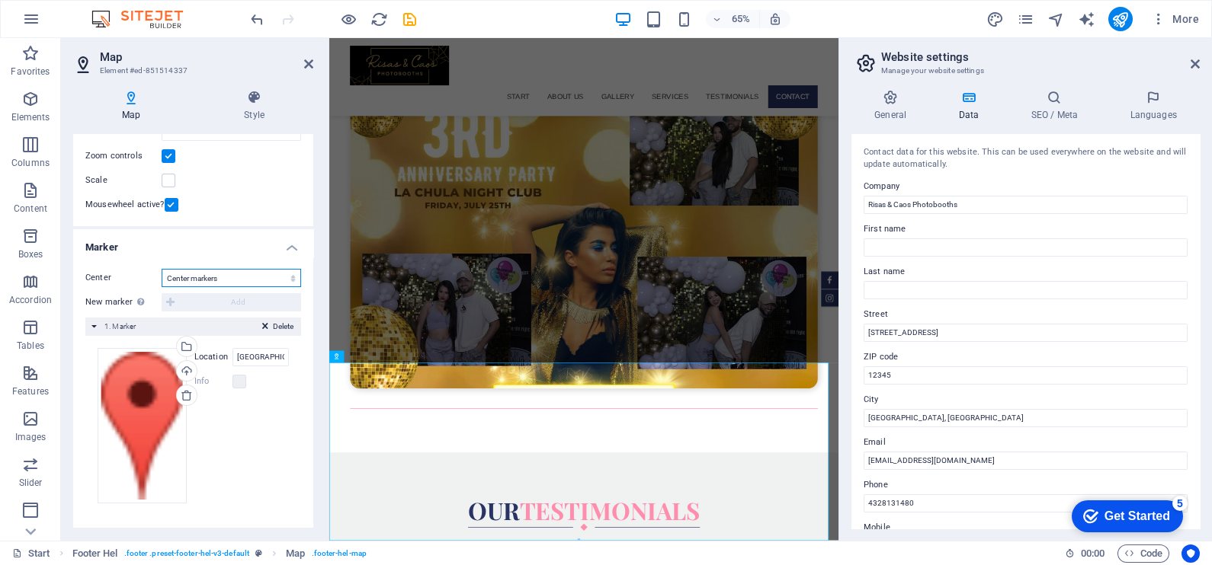
scroll to position [172, 0]
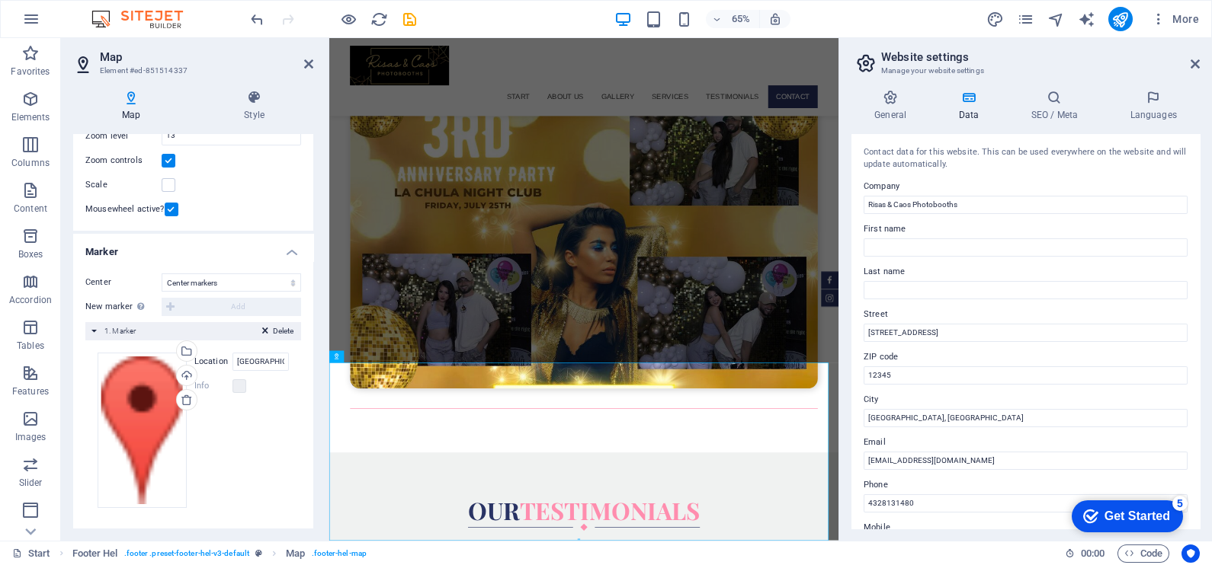
click at [304, 63] on icon at bounding box center [308, 64] width 9 height 12
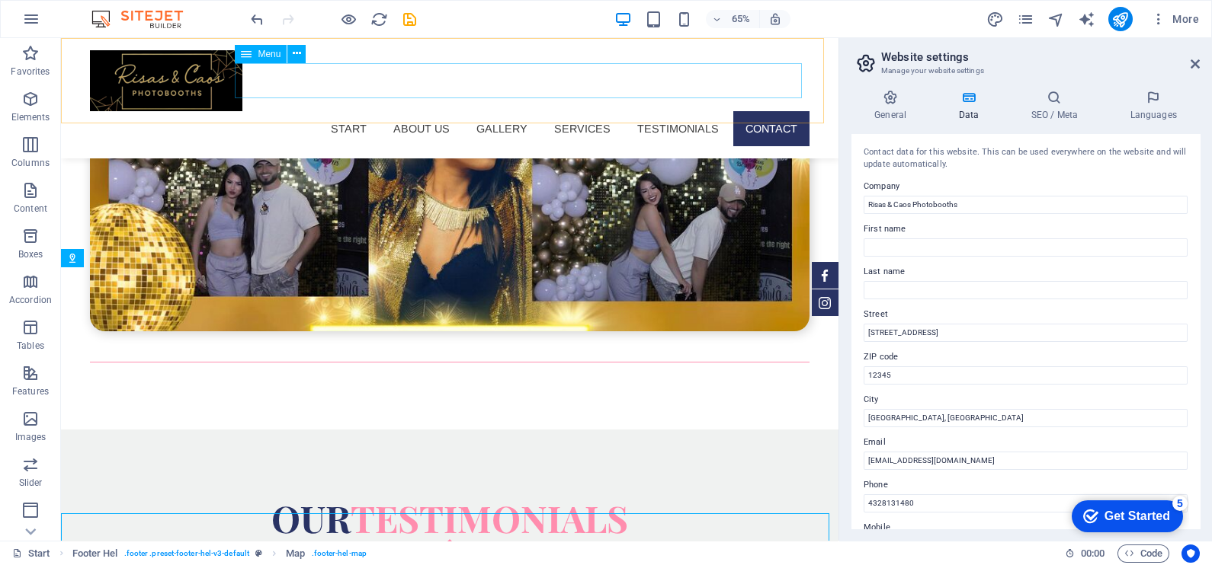
scroll to position [4149, 0]
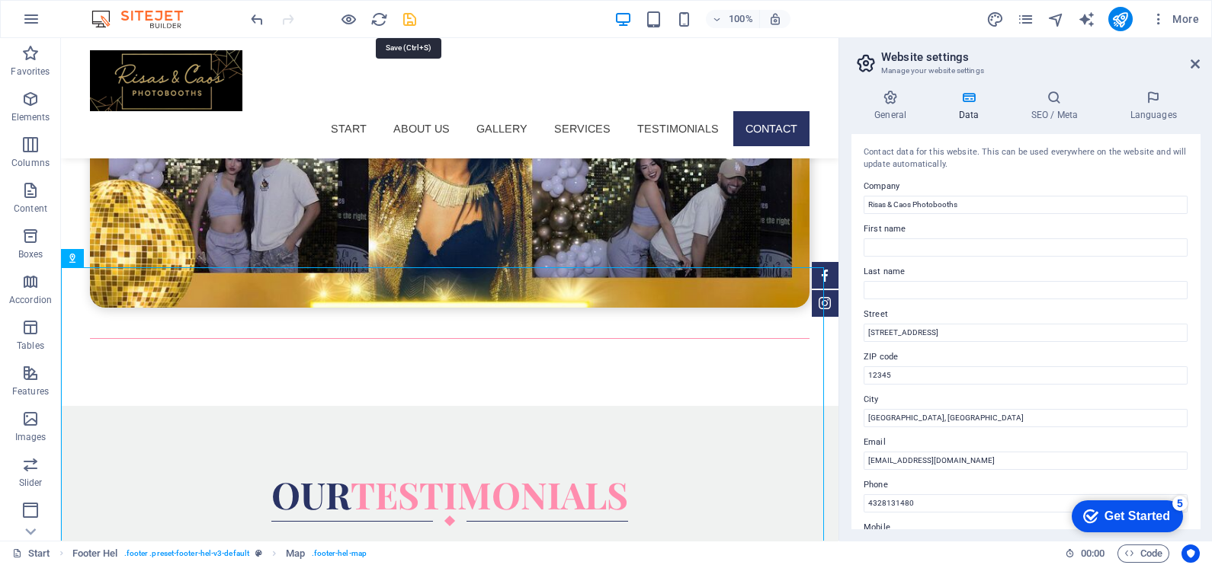
click at [413, 15] on icon "save" at bounding box center [410, 20] width 18 height 18
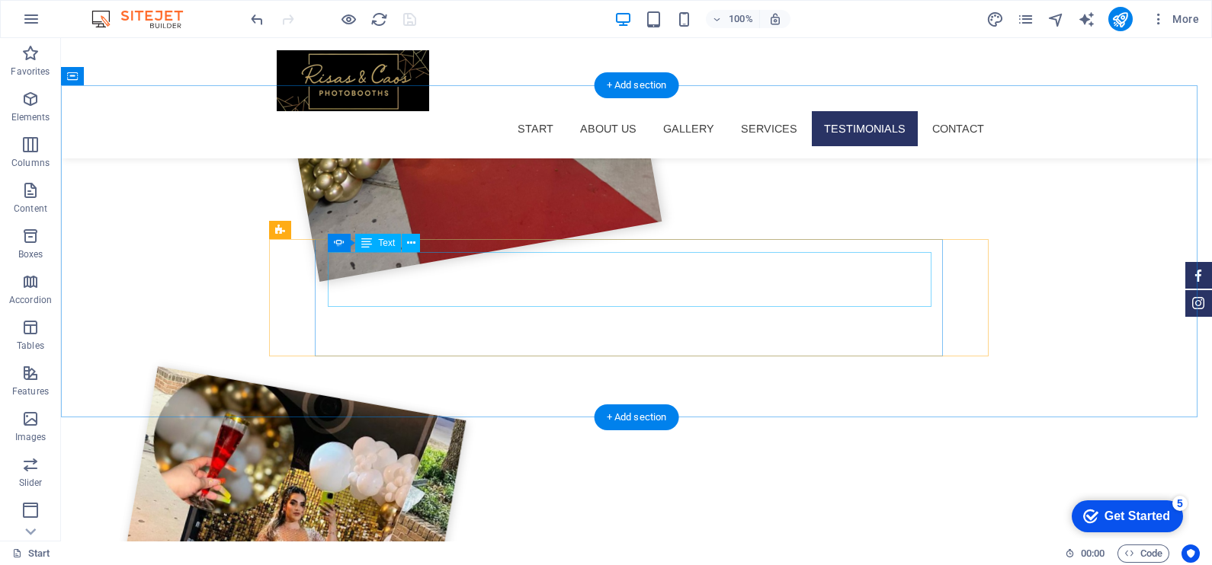
scroll to position [2339, 0]
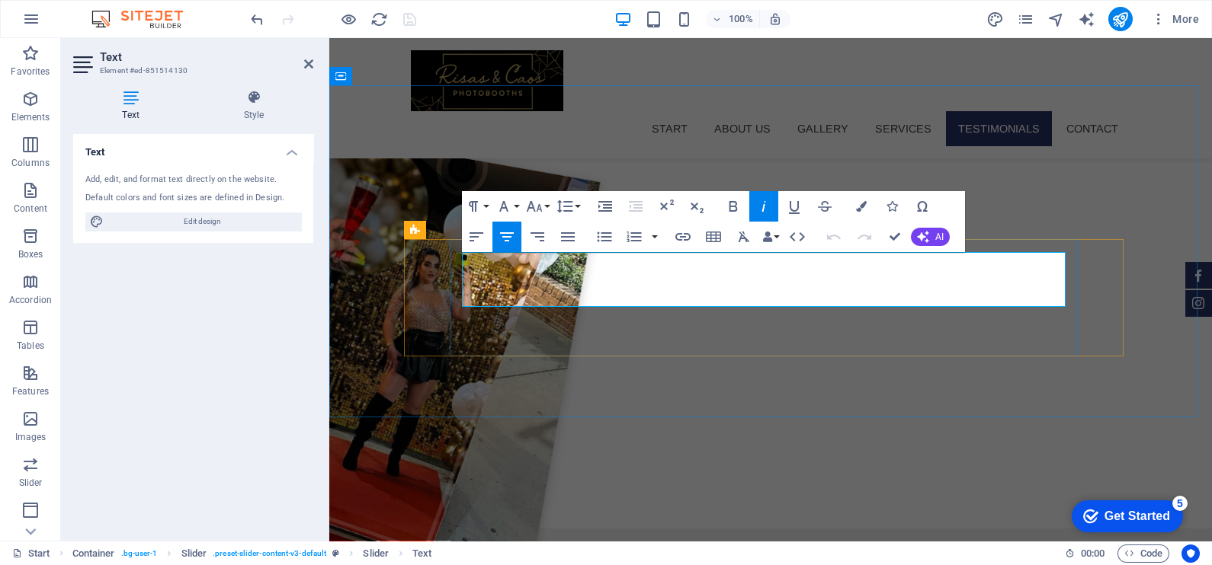
scroll to position [2206, 0]
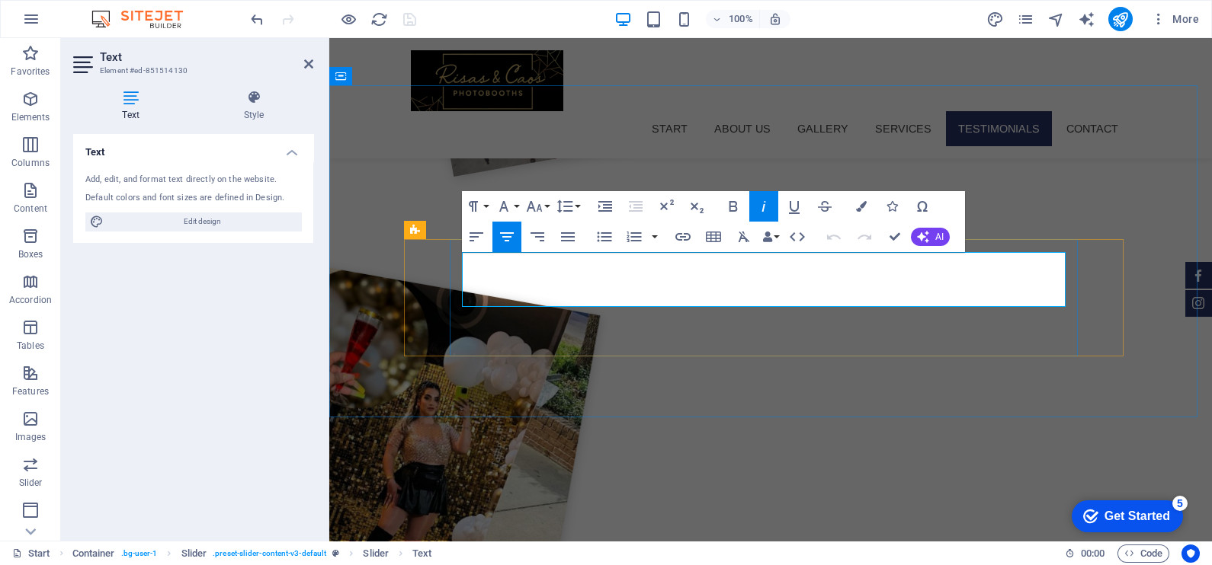
drag, startPoint x: 537, startPoint y: 256, endPoint x: 903, endPoint y: 338, distance: 374.8
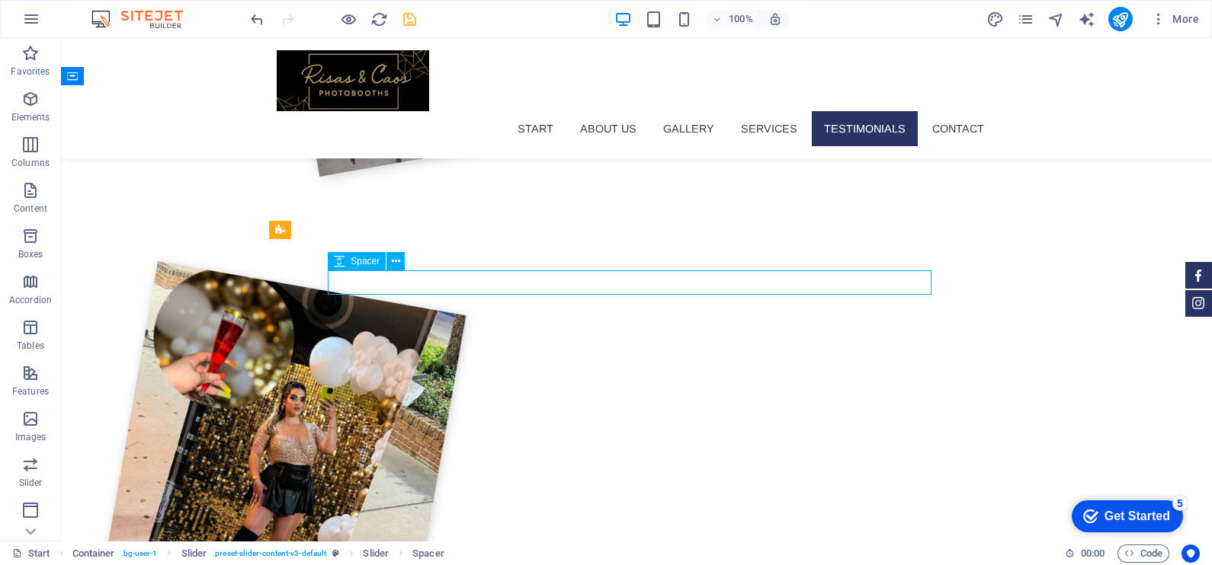
scroll to position [2339, 0]
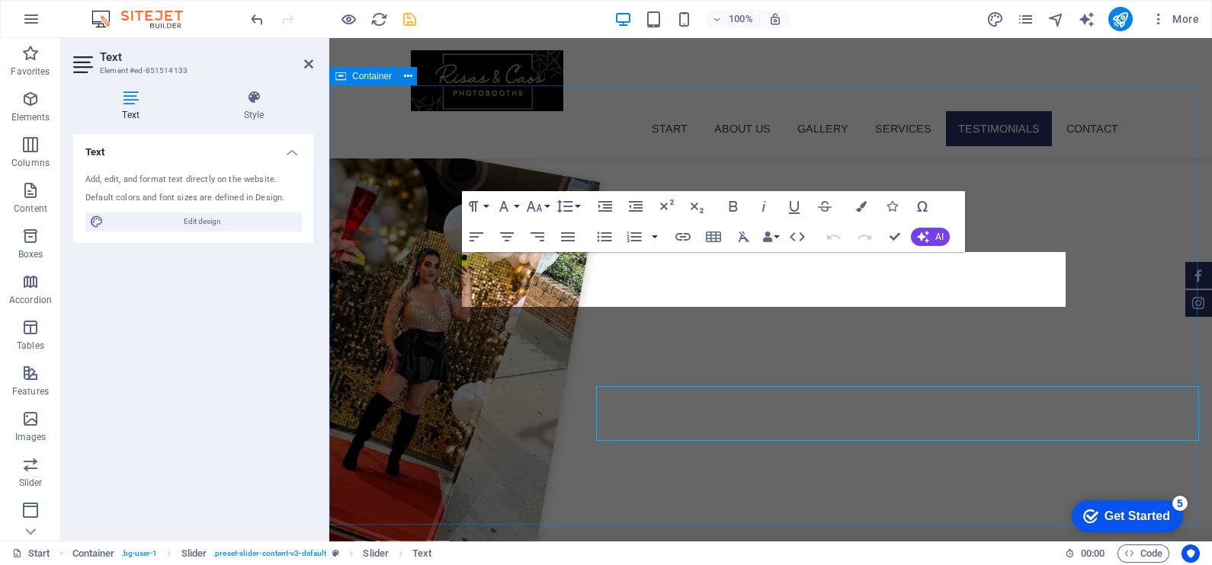
scroll to position [2206, 0]
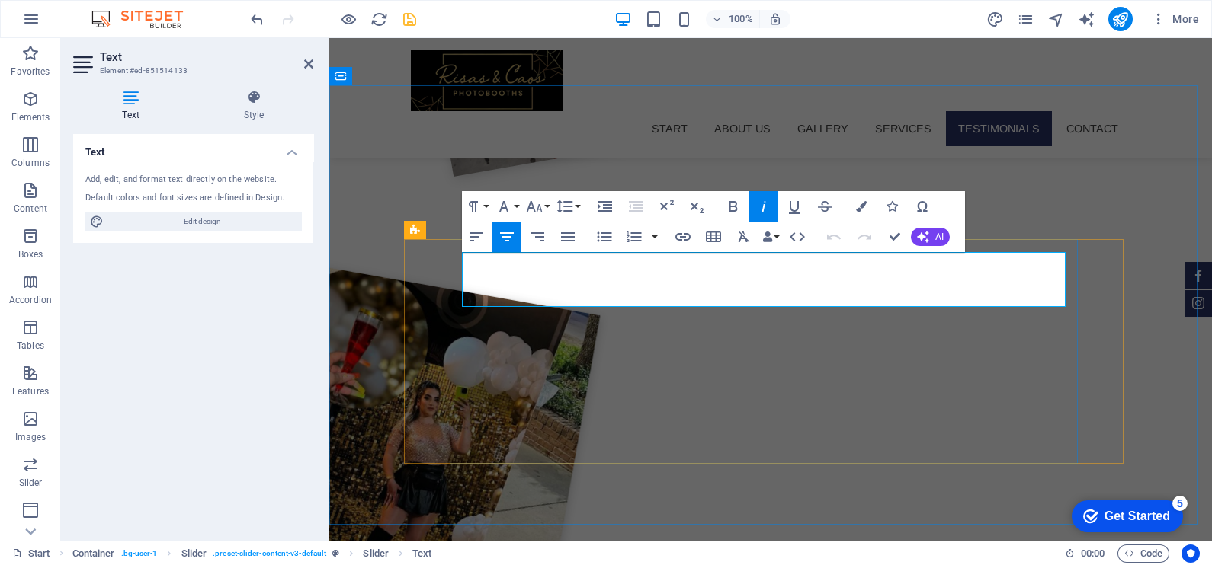
drag, startPoint x: 535, startPoint y: 263, endPoint x: 897, endPoint y: 298, distance: 363.7
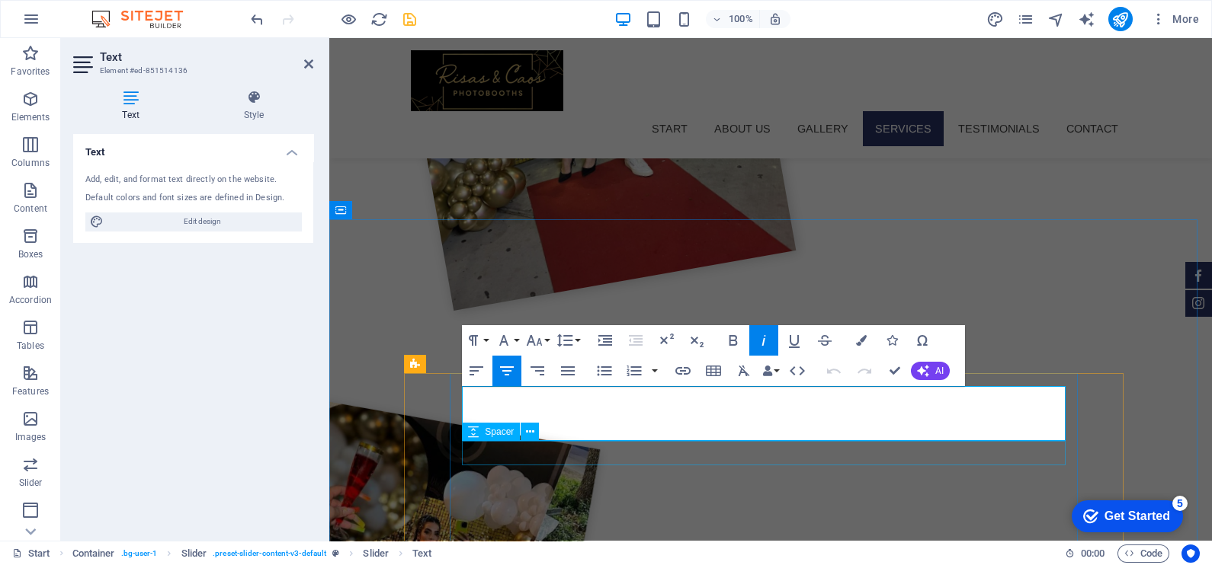
drag, startPoint x: 537, startPoint y: 393, endPoint x: 888, endPoint y: 454, distance: 355.8
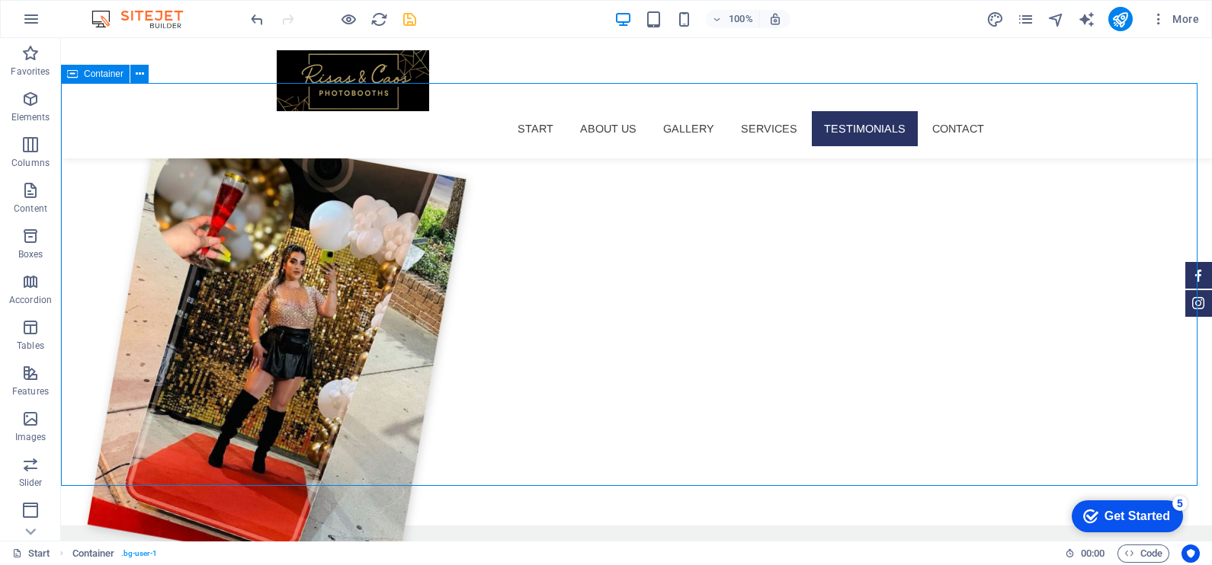
scroll to position [2344, 0]
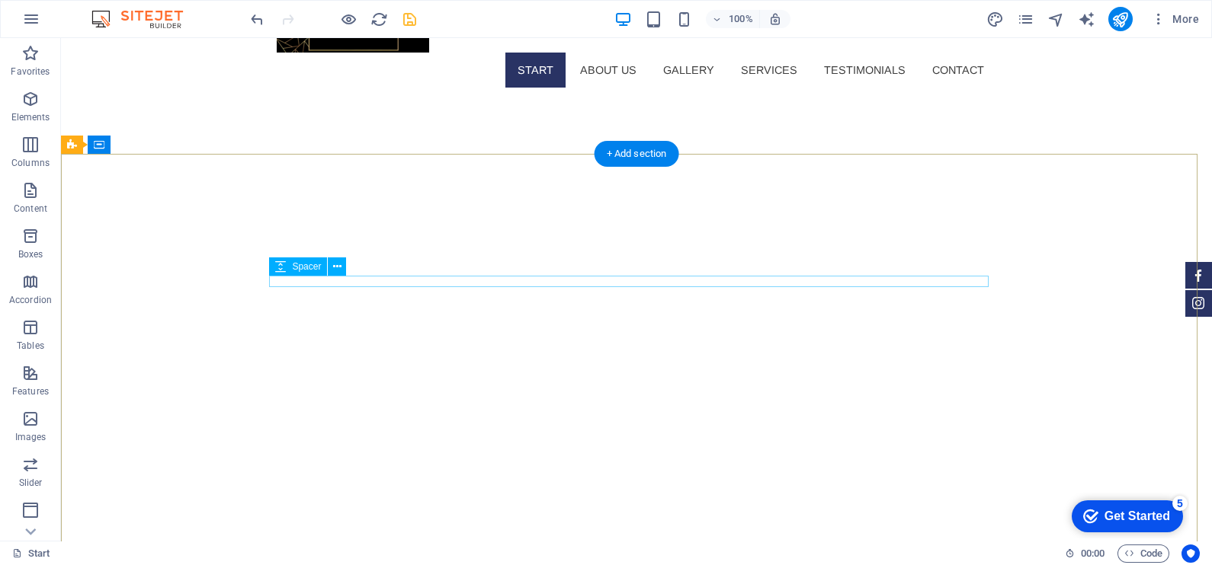
scroll to position [0, 0]
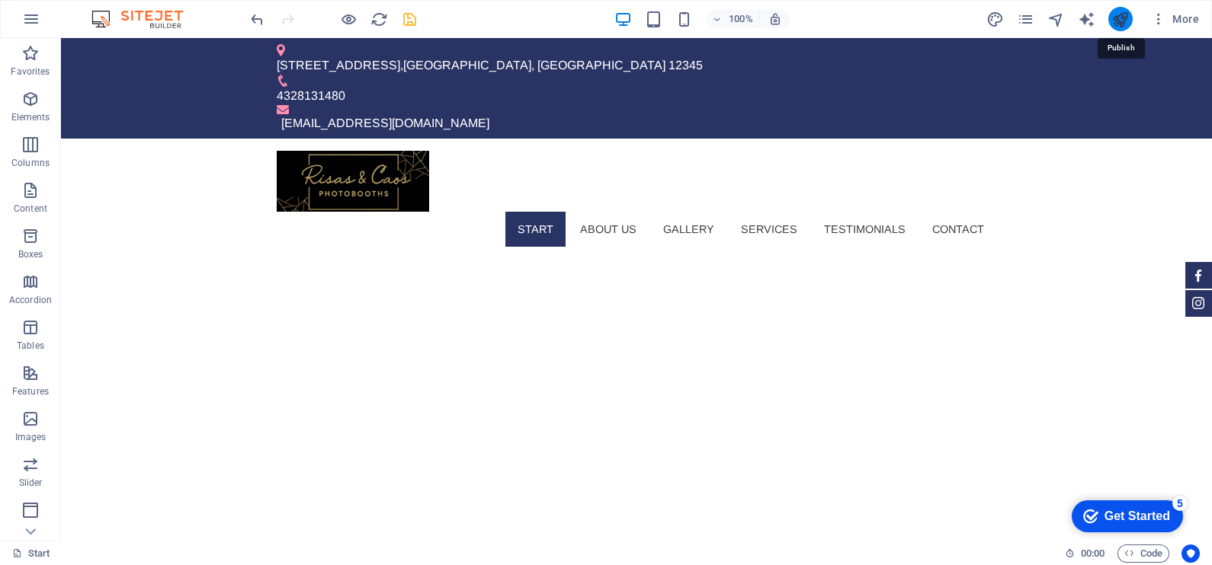
click at [1122, 24] on icon "publish" at bounding box center [1120, 20] width 18 height 18
